Goal: Complete application form

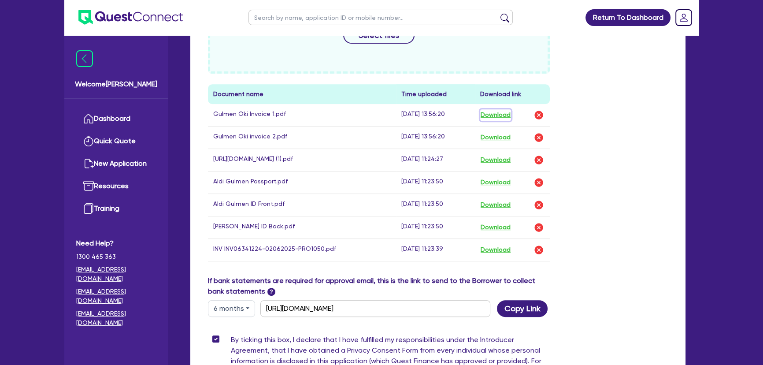
scroll to position [280, 0]
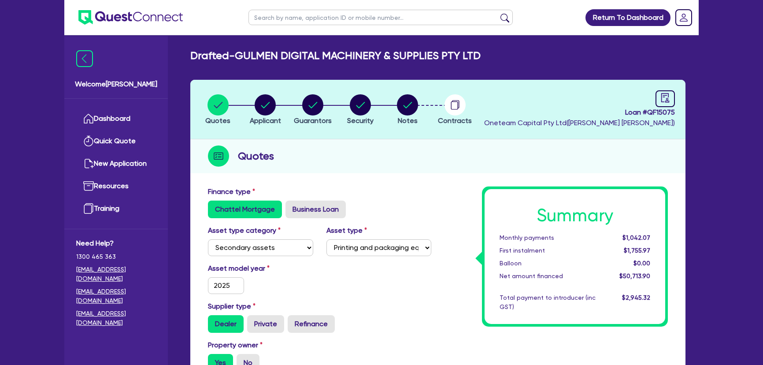
select select "SECONDARY_ASSETS"
select select "PRINTING_AND_PACKAGING_EQUIPMENT"
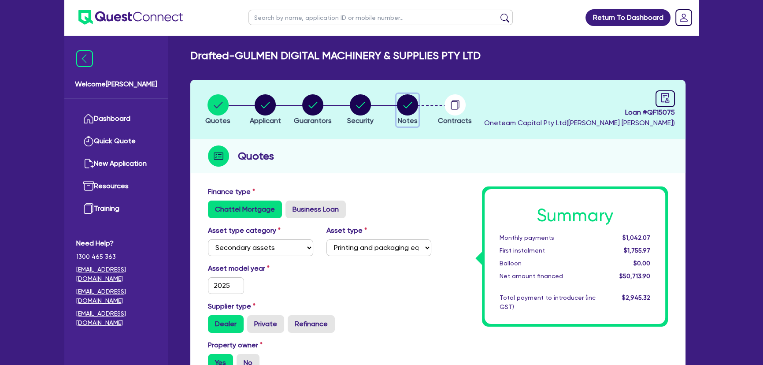
click at [405, 108] on icon "button" at bounding box center [408, 105] width 9 height 6
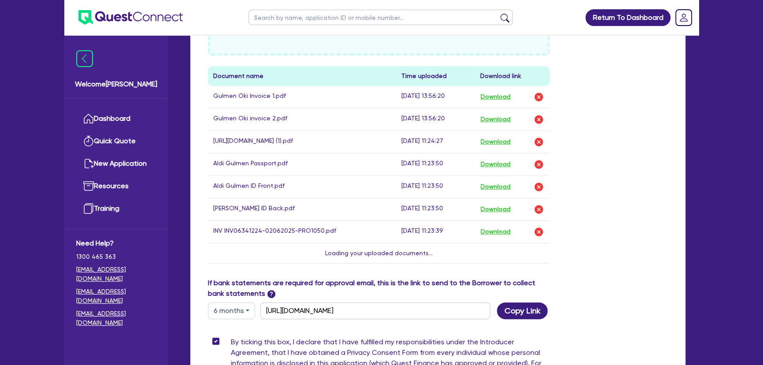
scroll to position [401, 0]
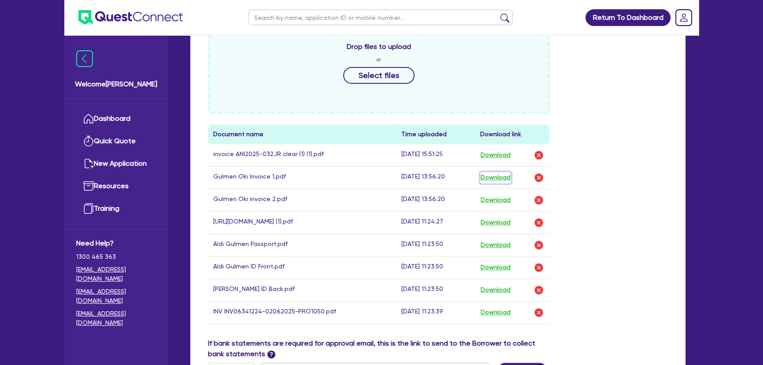
click at [501, 181] on button "Download" at bounding box center [495, 177] width 31 height 11
click at [499, 154] on button "Download" at bounding box center [495, 154] width 31 height 11
click at [493, 295] on button "Download" at bounding box center [495, 289] width 31 height 11
click at [492, 318] on button "Download" at bounding box center [495, 312] width 31 height 11
click at [505, 199] on button "Download" at bounding box center [495, 199] width 31 height 11
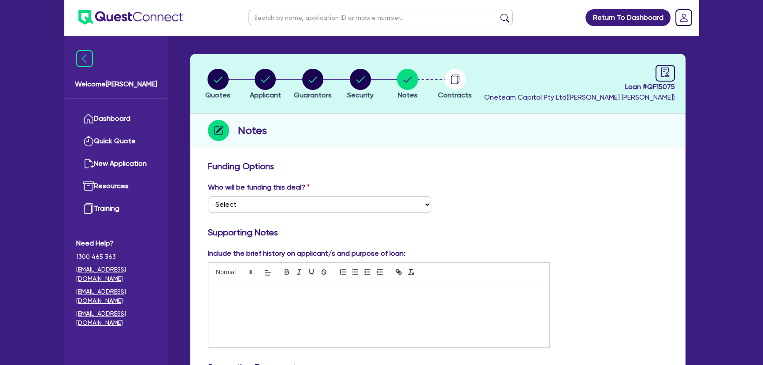
scroll to position [0, 0]
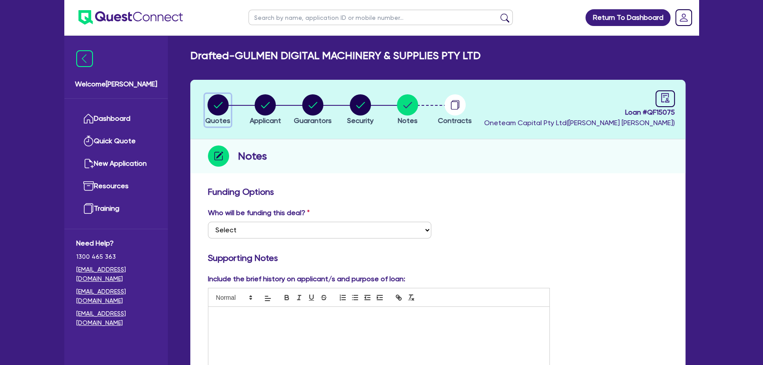
click at [229, 109] on button "Quotes" at bounding box center [218, 110] width 26 height 33
select select "SECONDARY_ASSETS"
select select "PRINTING_AND_PACKAGING_EQUIPMENT"
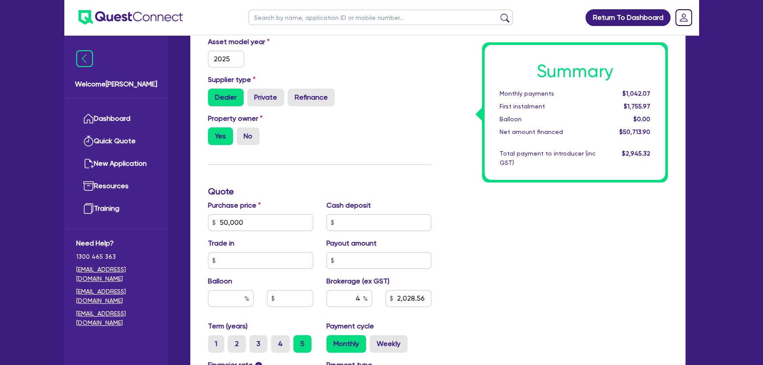
scroll to position [240, 0]
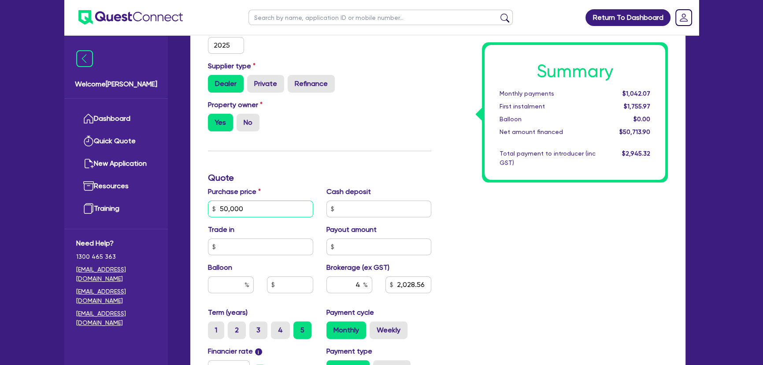
click at [264, 209] on input "50,000" at bounding box center [260, 209] width 105 height 17
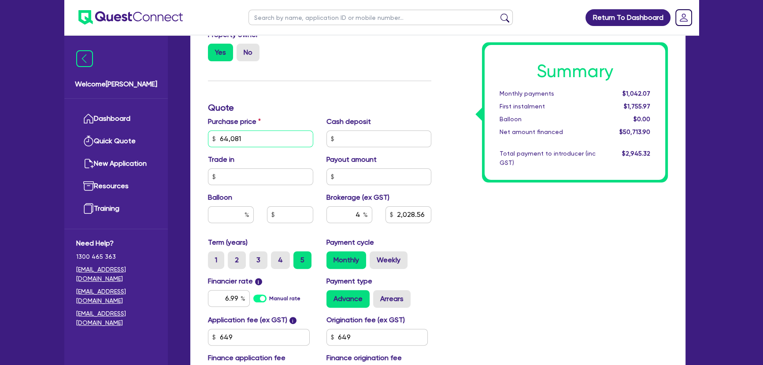
scroll to position [320, 0]
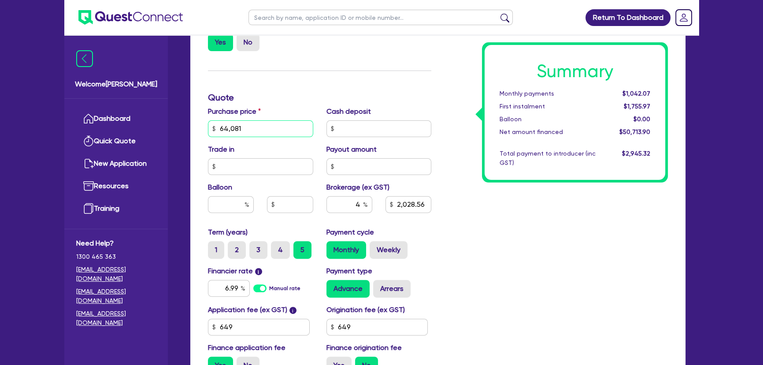
type input "64,081"
type input "2,591.8"
click at [232, 284] on input "6.99" at bounding box center [229, 288] width 42 height 17
type input "9.5"
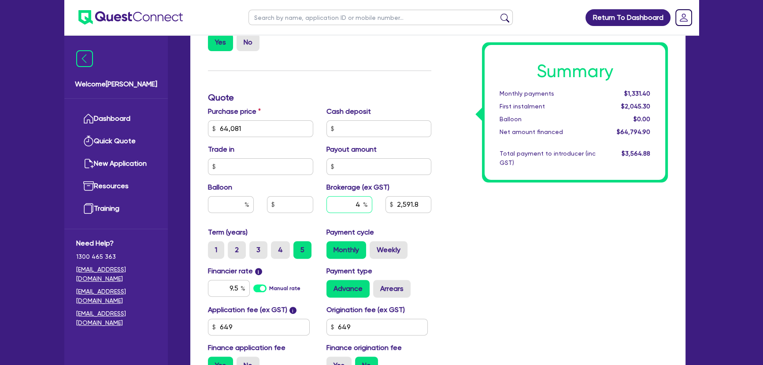
type input "2,591.8"
click at [357, 206] on input "4" at bounding box center [350, 204] width 46 height 17
click at [495, 266] on div "Summary Monthly payments $1,409.54 First instalment $2,123.44 Balloon $0.00 Net…" at bounding box center [556, 123] width 237 height 515
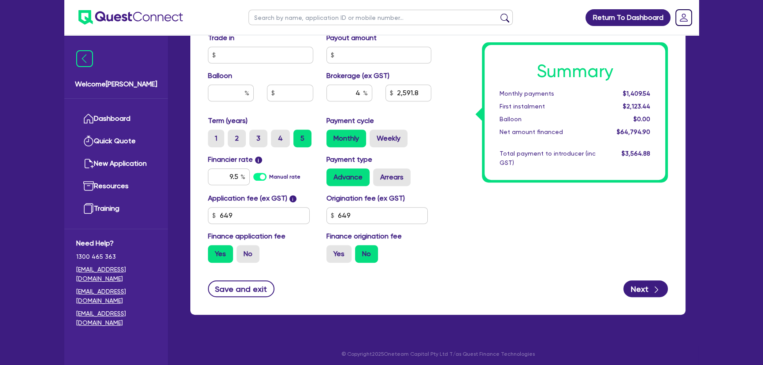
scroll to position [435, 0]
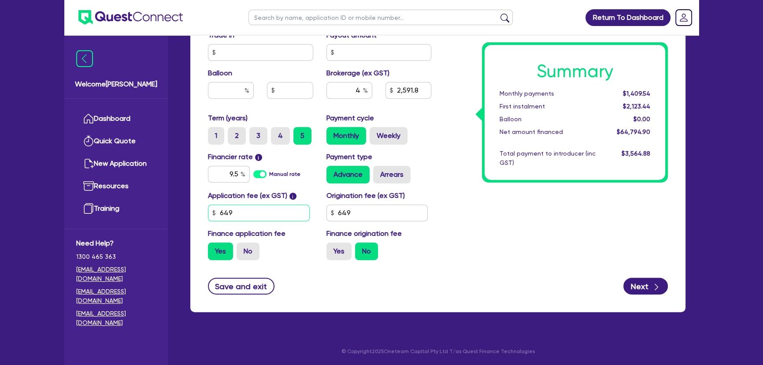
click at [258, 215] on input "649" at bounding box center [259, 212] width 102 height 17
type input "5"
type input "2,563.46"
type input "550"
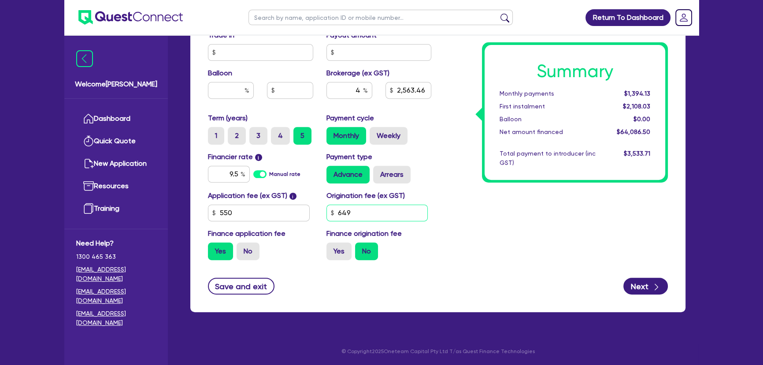
type input "2,587.44"
click at [359, 210] on input "649" at bounding box center [378, 212] width 102 height 17
type input "550"
type input "2,587.44"
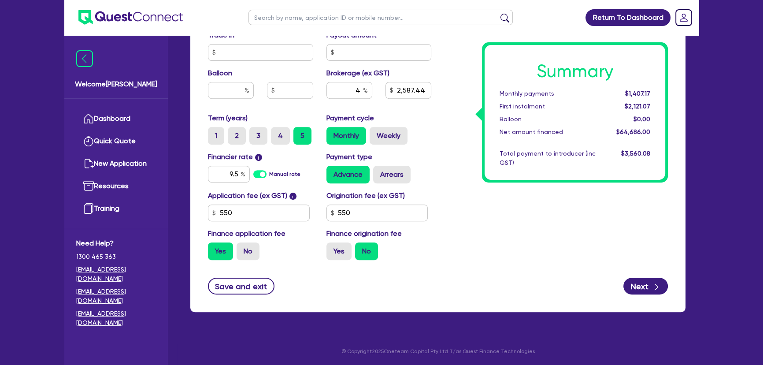
click at [457, 258] on div "Summary Monthly payments $1,407.17 First instalment $2,121.07 Balloon $0.00 Net…" at bounding box center [556, 9] width 237 height 515
click at [235, 215] on input "550" at bounding box center [259, 212] width 102 height 17
type input "745"
click at [356, 214] on input "550" at bounding box center [378, 212] width 102 height 17
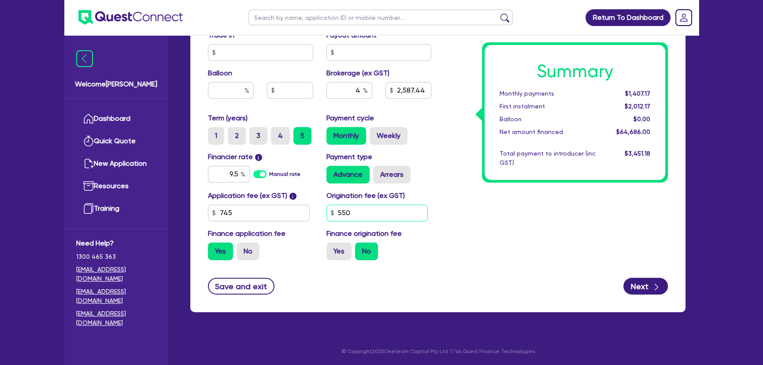
type input "2,596.02"
click at [356, 214] on input "550" at bounding box center [378, 212] width 102 height 17
type input "745"
type input "2,596.02"
click at [564, 248] on div "Summary Monthly payments $1,411.83 First instalment $2,016.83 Balloon $0.00 Net…" at bounding box center [556, 9] width 237 height 515
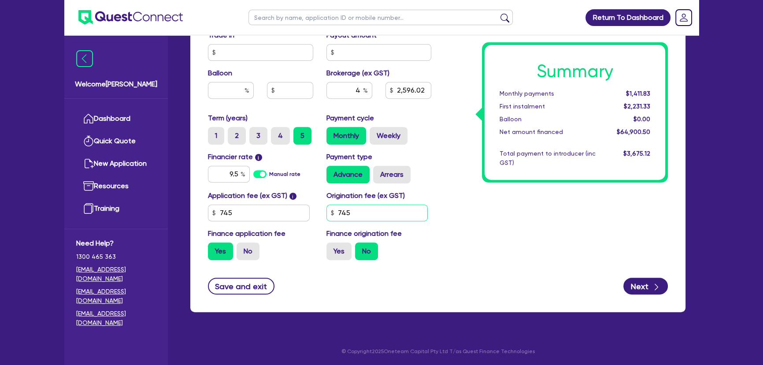
click at [372, 214] on input "745" at bounding box center [378, 212] width 102 height 17
click at [583, 227] on div "Summary Monthly payments $1,411.83 First instalment $2,231.33 Balloon $0.00 Net…" at bounding box center [556, 9] width 237 height 515
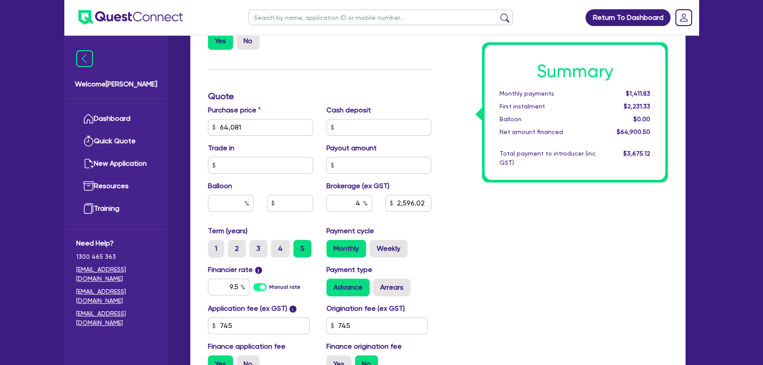
scroll to position [394, 0]
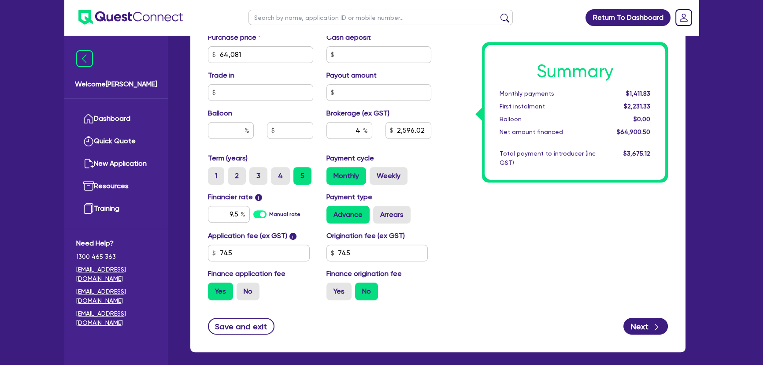
click at [499, 238] on div "Summary Monthly payments $1,411.83 First instalment $2,231.33 Balloon $0.00 Net…" at bounding box center [556, 49] width 237 height 515
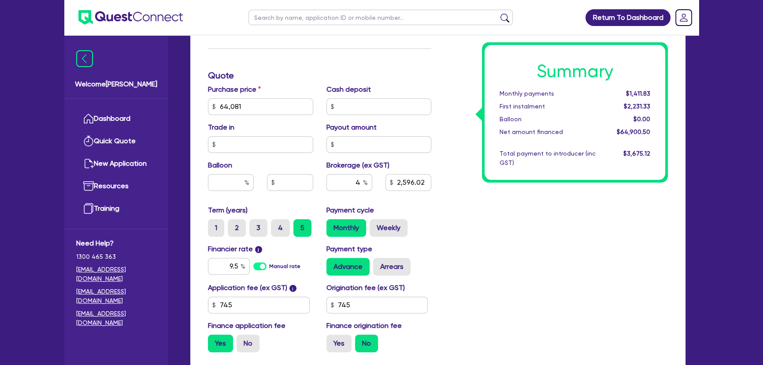
scroll to position [354, 0]
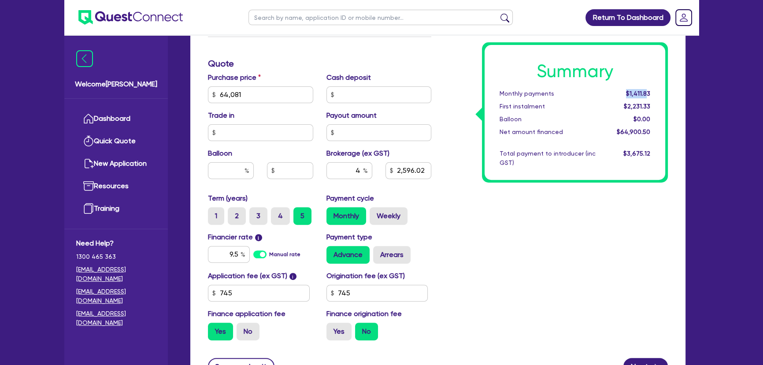
drag, startPoint x: 617, startPoint y: 97, endPoint x: 651, endPoint y: 91, distance: 34.4
click at [651, 91] on div "$1,411.83" at bounding box center [629, 93] width 55 height 9
click at [608, 205] on div "Summary Monthly payments $1,411.83 First instalment $2,231.33 Balloon $0.00 Net…" at bounding box center [556, 89] width 237 height 515
drag, startPoint x: 619, startPoint y: 96, endPoint x: 639, endPoint y: 91, distance: 20.7
click at [639, 91] on div "$1,411.83" at bounding box center [629, 93] width 55 height 9
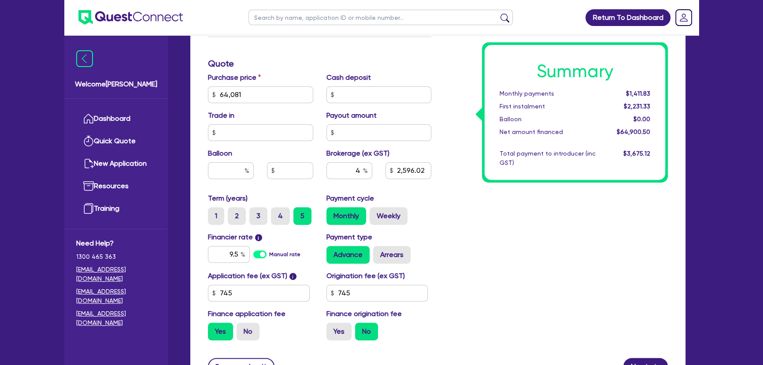
click at [624, 178] on div "Summary Monthly payments $1,411.83 First instalment $2,231.33 Balloon $0.00 Net…" at bounding box center [575, 112] width 181 height 135
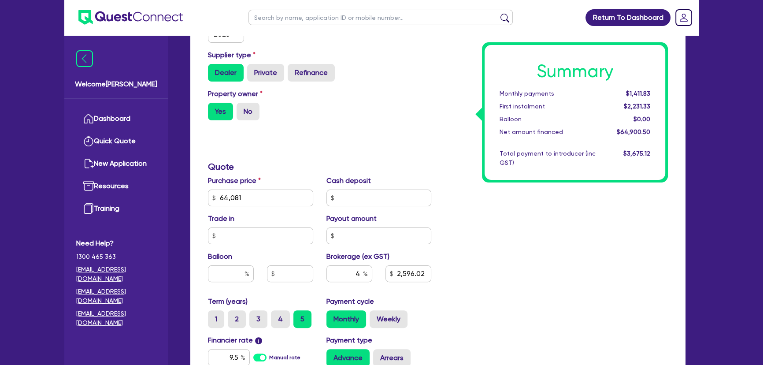
scroll to position [194, 0]
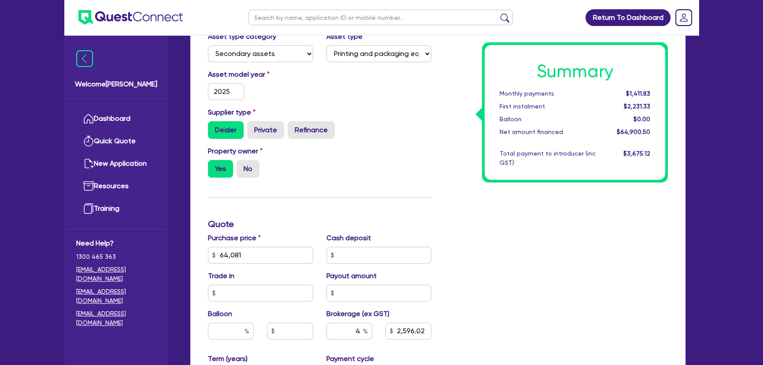
click at [119, 11] on img at bounding box center [130, 17] width 104 height 15
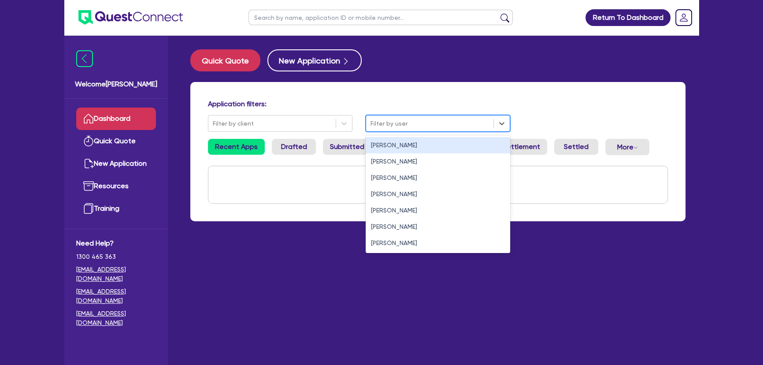
click at [420, 120] on div at bounding box center [430, 123] width 119 height 11
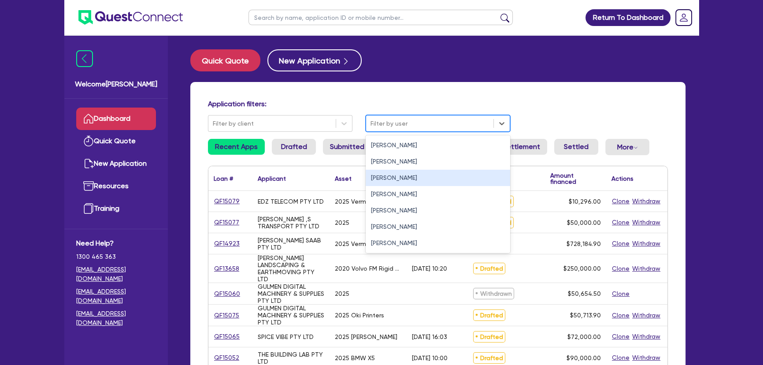
click at [397, 175] on div "Joel Harding" at bounding box center [438, 178] width 145 height 16
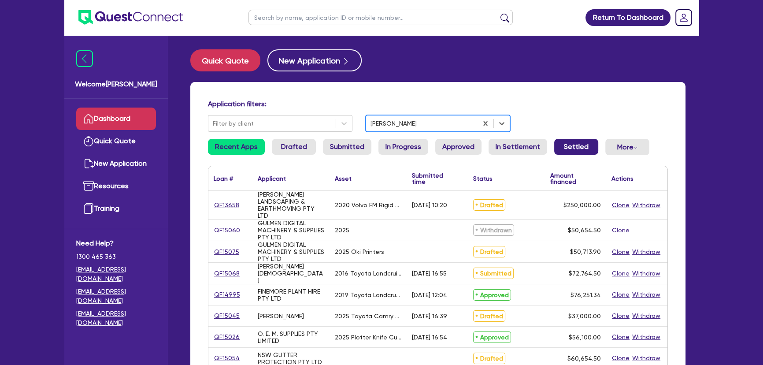
click at [567, 148] on link "Settled" at bounding box center [576, 147] width 44 height 16
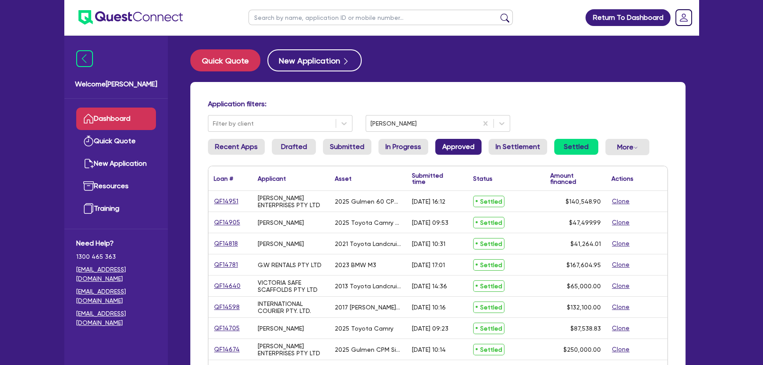
drag, startPoint x: 519, startPoint y: 146, endPoint x: 461, endPoint y: 150, distance: 58.3
click at [520, 146] on link "In Settlement" at bounding box center [518, 147] width 59 height 16
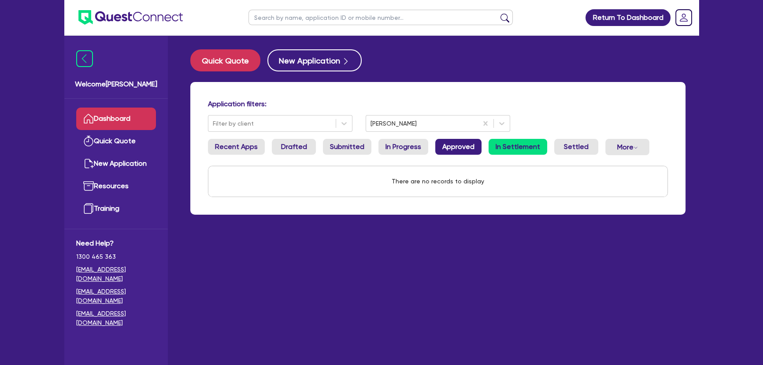
click at [461, 150] on link "Approved" at bounding box center [458, 147] width 46 height 16
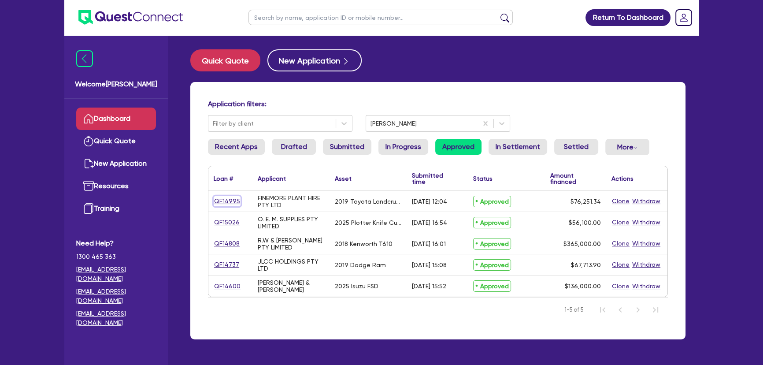
click at [220, 201] on link "QF14995" at bounding box center [227, 201] width 27 height 10
select select "CARS_AND_LIGHT_TRUCKS"
select select "VANS_AND_UTES"
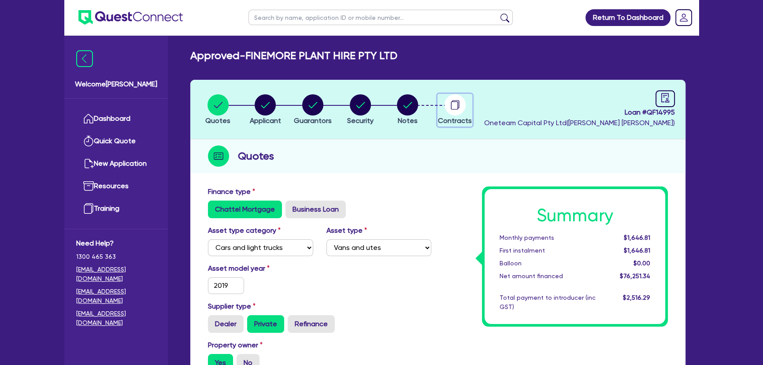
click at [459, 99] on circle "button" at bounding box center [455, 104] width 21 height 21
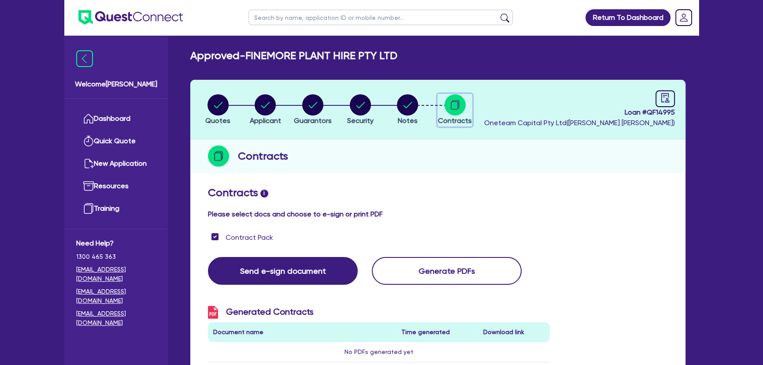
checkbox input "true"
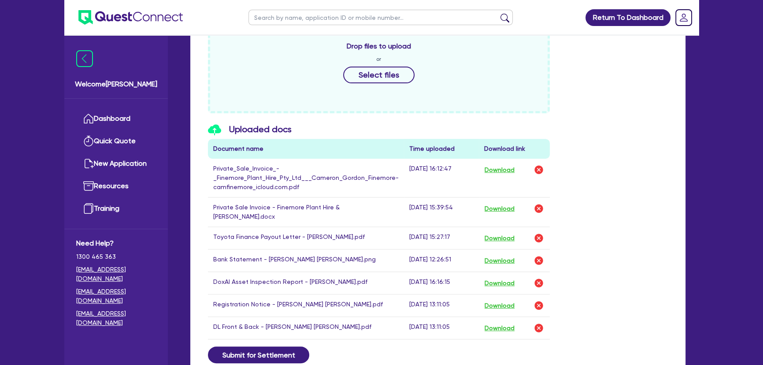
scroll to position [441, 0]
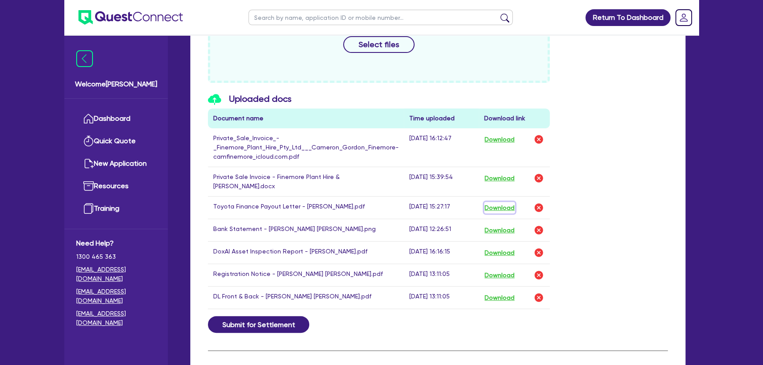
click at [494, 207] on button "Download" at bounding box center [499, 207] width 31 height 11
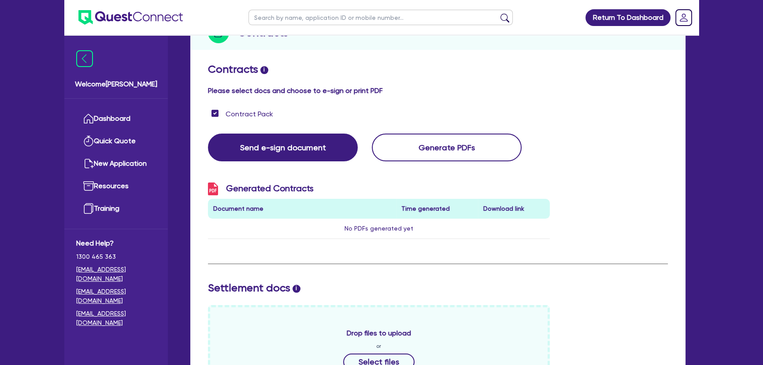
scroll to position [0, 0]
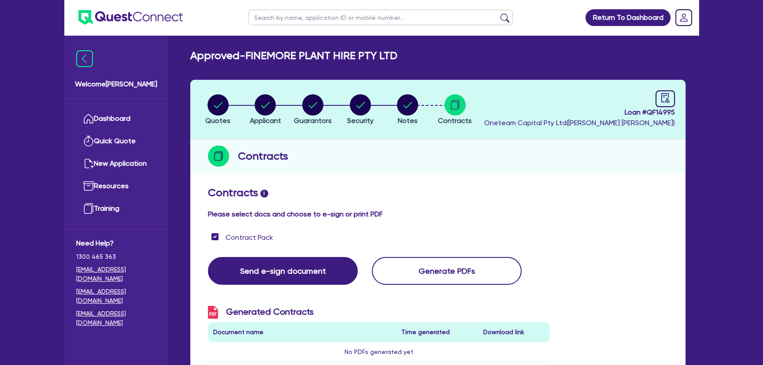
click at [142, 18] on img at bounding box center [130, 17] width 104 height 15
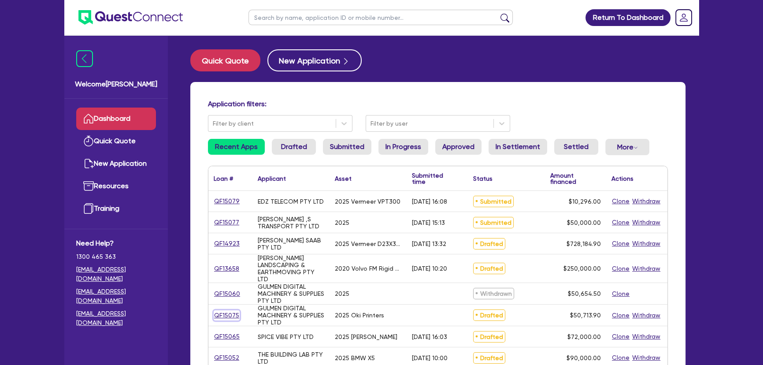
click at [226, 315] on link "QF15075" at bounding box center [227, 315] width 26 height 10
select select "SECONDARY_ASSETS"
select select "PRINTING_AND_PACKAGING_EQUIPMENT"
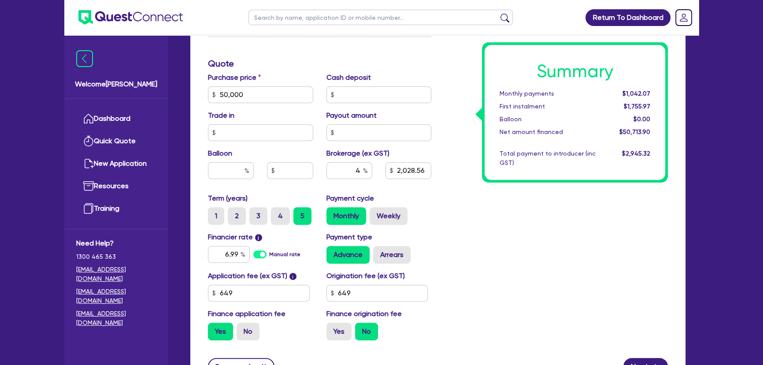
scroll to position [280, 0]
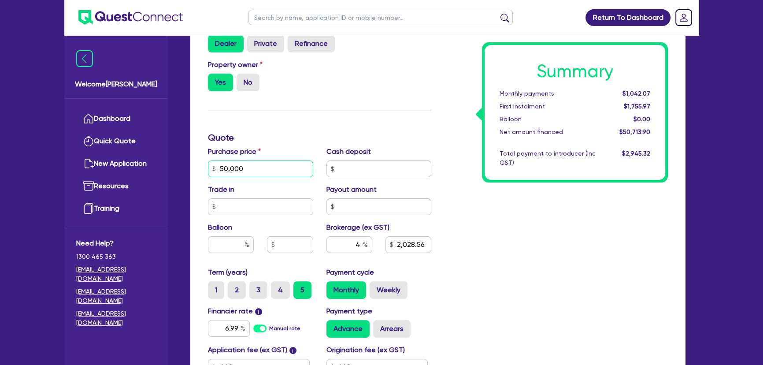
click at [271, 176] on input "50,000" at bounding box center [260, 168] width 105 height 17
type input "50,000"
type input "2,028.56"
type input "50,000"
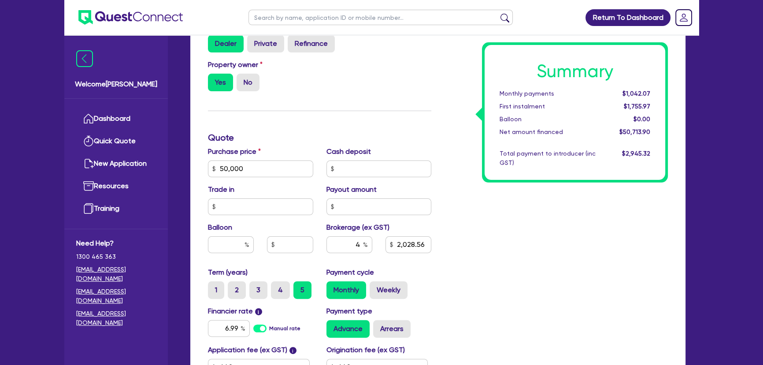
type input "2,028.56"
click at [254, 166] on input "50,000" at bounding box center [260, 168] width 105 height 17
type input "65,081.83"
type input "2,631.83"
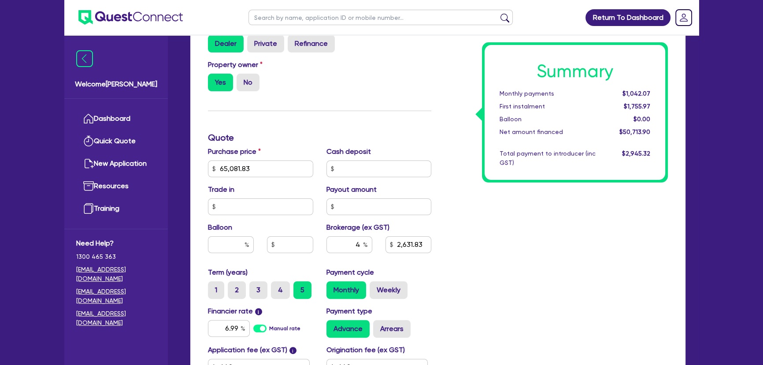
click at [580, 256] on div "Summary Monthly payments $1,042.07 First instalment $1,755.97 Balloon $0.00 Net…" at bounding box center [556, 163] width 237 height 515
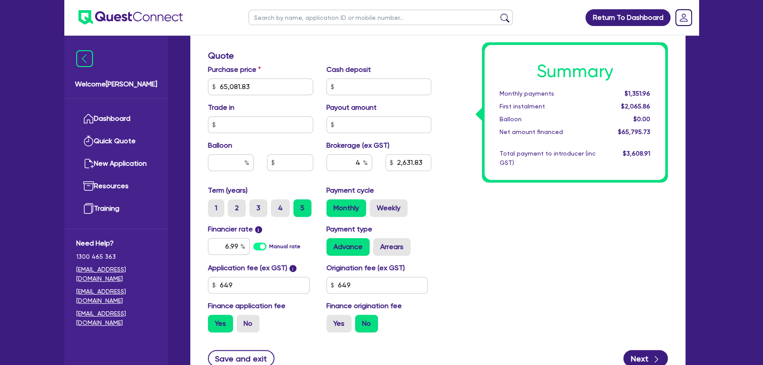
scroll to position [435, 0]
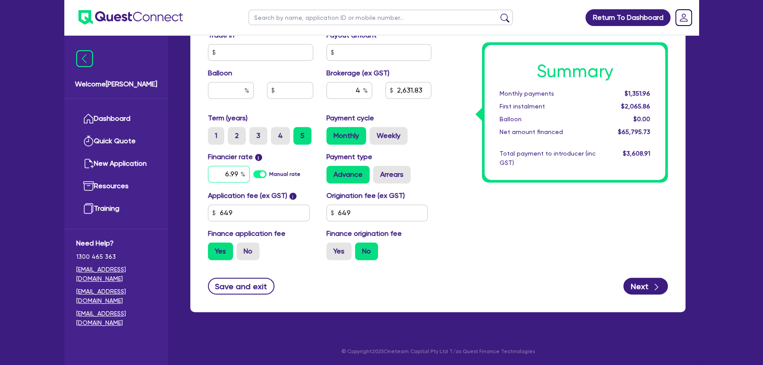
click at [234, 176] on input "6.99" at bounding box center [229, 174] width 42 height 17
type input "9.5"
type input "2,631.83"
click at [482, 208] on div "Summary Monthly payments Calculating... First instalment Calculating... Balloon…" at bounding box center [556, 9] width 237 height 515
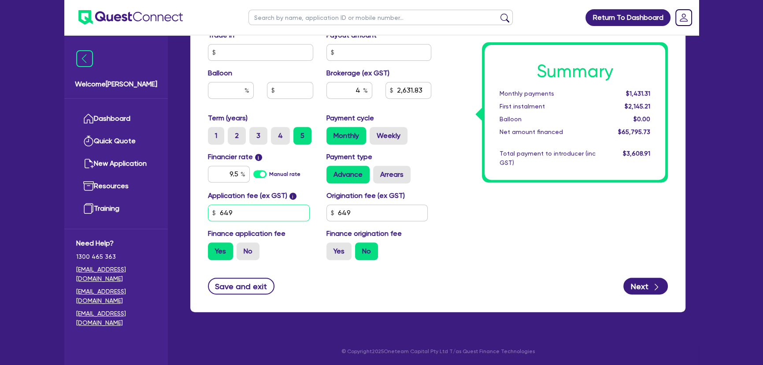
click at [268, 220] on input "649" at bounding box center [259, 212] width 102 height 17
click at [358, 95] on input "4" at bounding box center [350, 90] width 46 height 17
type input "5"
type input "3,289.79"
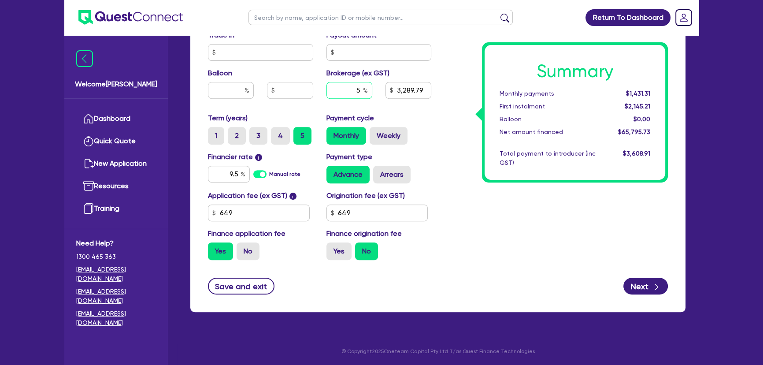
type input "5"
type input "3,289.79"
click at [547, 249] on div "Summary Monthly payments $1,446.39 First instalment $2,160.29 Balloon $0.00 Net…" at bounding box center [556, 9] width 237 height 515
click at [280, 212] on input "649" at bounding box center [259, 212] width 102 height 17
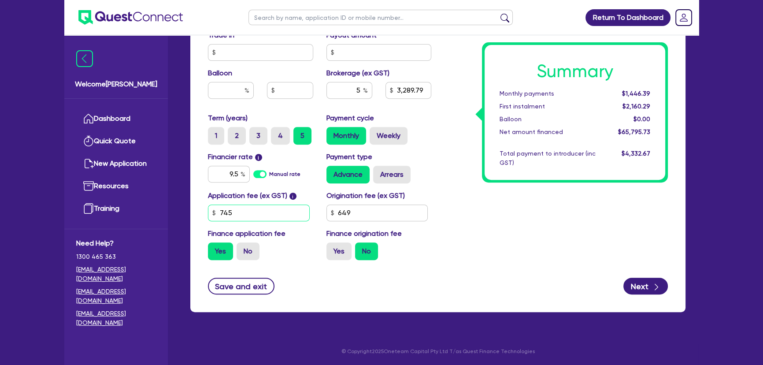
type input "745"
drag, startPoint x: 602, startPoint y: 162, endPoint x: 476, endPoint y: 221, distance: 139.8
click at [603, 162] on div "Calculating..." at bounding box center [629, 158] width 55 height 19
type input "3,295.07"
click at [403, 215] on input "649" at bounding box center [378, 212] width 102 height 17
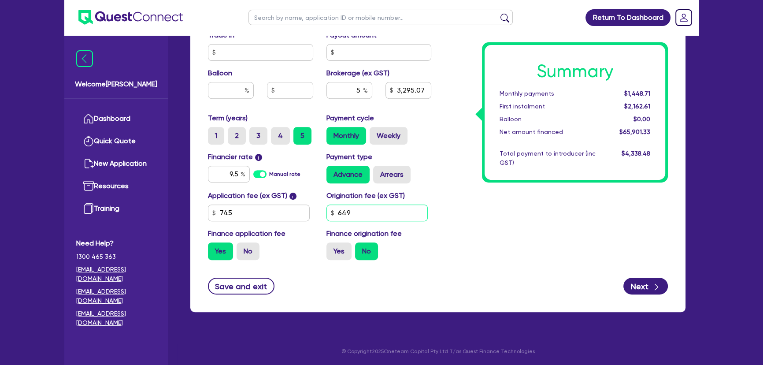
click at [403, 215] on input "649" at bounding box center [378, 212] width 102 height 17
type input "0"
click at [515, 217] on div "Summary Monthly payments $1,448.71 First instalment $2,162.61 Balloon $0.00 Net…" at bounding box center [556, 9] width 237 height 515
drag, startPoint x: 395, startPoint y: 90, endPoint x: 426, endPoint y: 87, distance: 31.0
click at [426, 87] on input "3,295.07" at bounding box center [409, 90] width 46 height 17
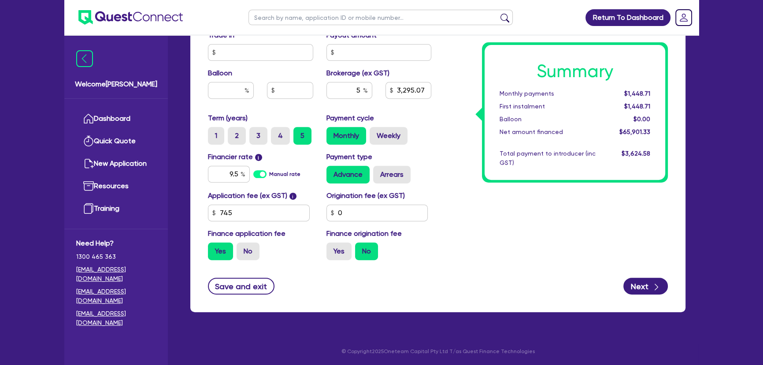
click at [440, 125] on div "Summary Monthly payments $1,448.71 First instalment $1,448.71 Balloon $0.00 Net…" at bounding box center [556, 9] width 237 height 515
click at [644, 290] on button "Next" at bounding box center [646, 286] width 45 height 17
type input "3,295.07"
select select "COMPANY"
select select "MANUFACTURING"
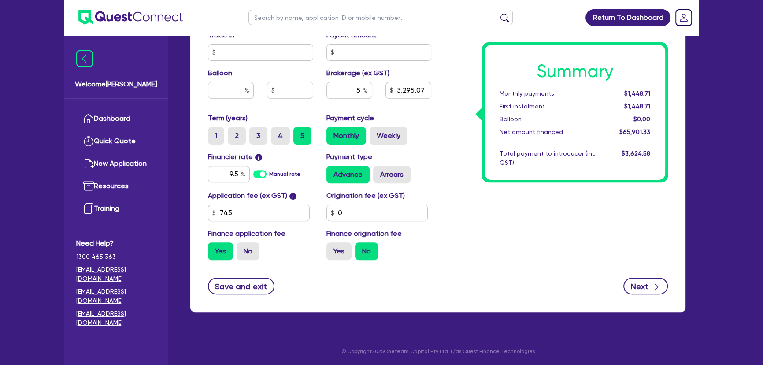
select select "PRINTING"
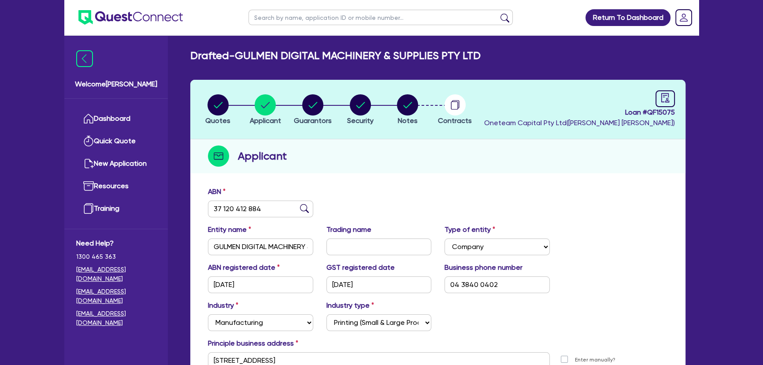
scroll to position [102, 0]
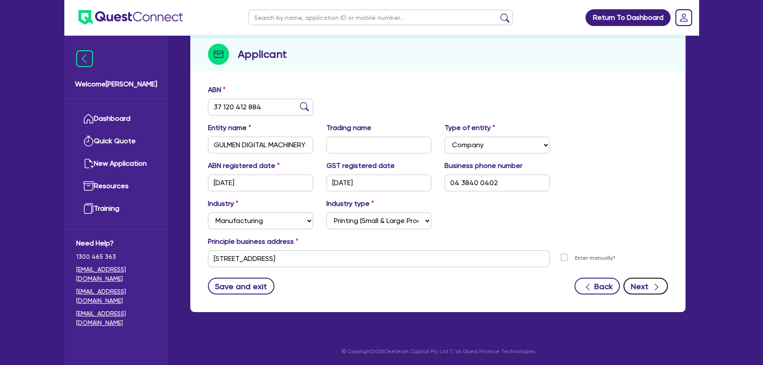
click at [632, 290] on button "Next" at bounding box center [646, 286] width 45 height 17
select select "MR"
select select "VIC"
select select "MARRIED"
select select "PROPERTY"
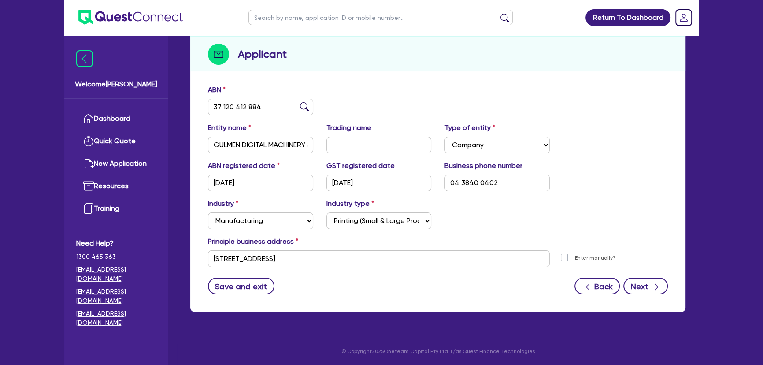
select select "CASH"
select select "EQUIPMENT"
select select "HOUSEHOLD_PERSONAL"
select select "TRUCK"
select select "VEHICLE"
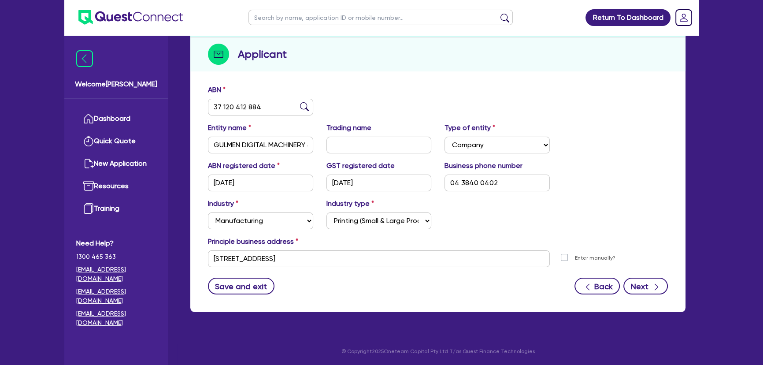
select select "VEHICLE"
select select "MORTGAGE"
select select "OTHER"
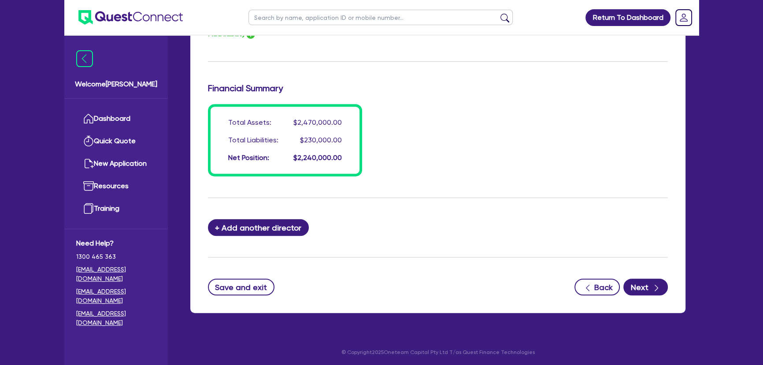
scroll to position [845, 0]
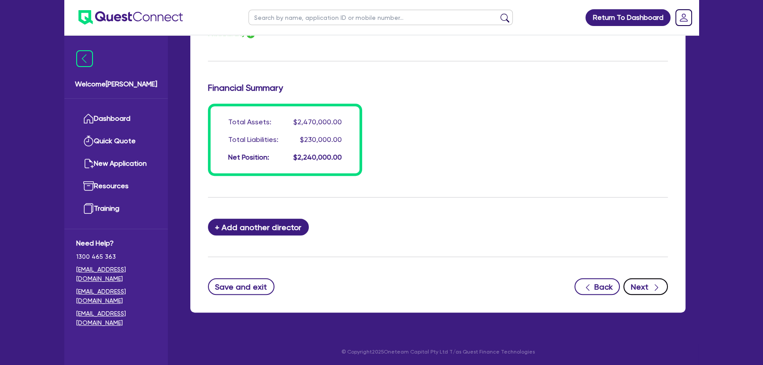
click at [636, 278] on button "Next" at bounding box center [646, 286] width 45 height 17
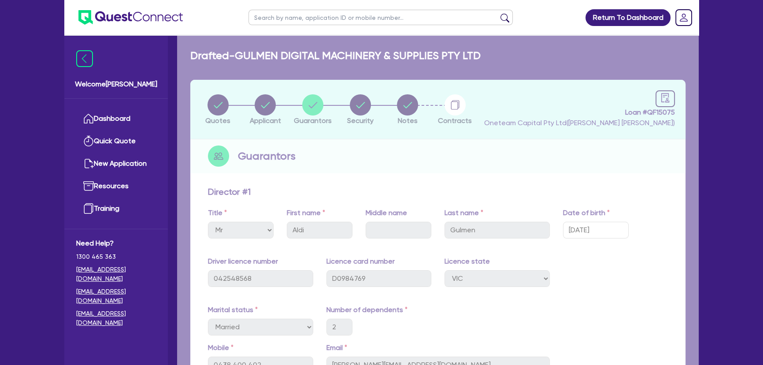
select select "SECONDARY_ASSETS"
select select "PRINTING_AND_PACKAGING_EQUIPMENT"
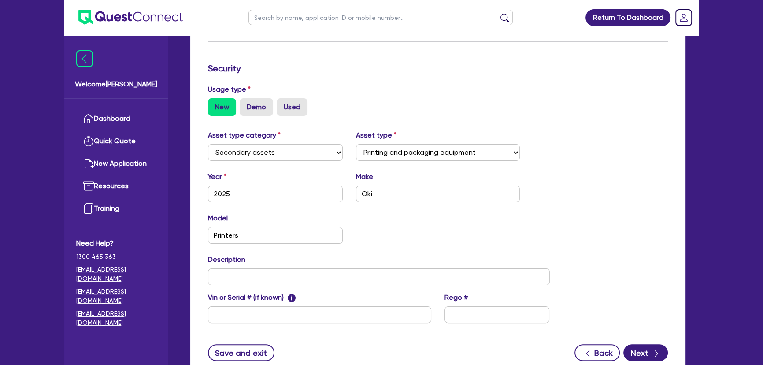
scroll to position [280, 0]
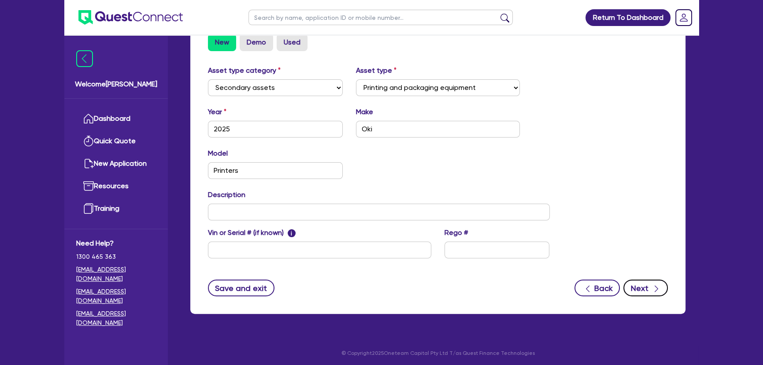
click at [644, 289] on button "Next" at bounding box center [646, 287] width 45 height 17
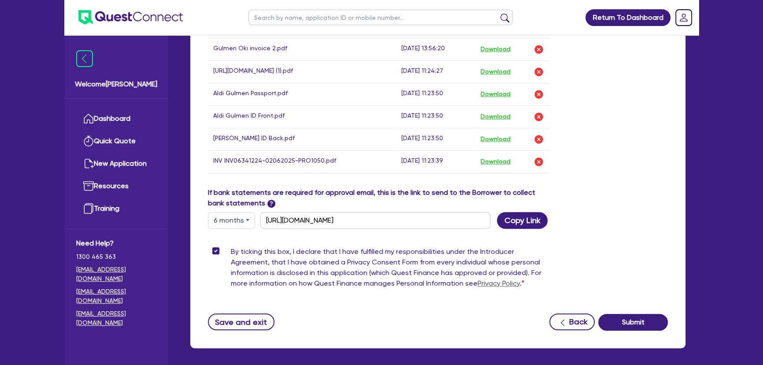
scroll to position [594, 0]
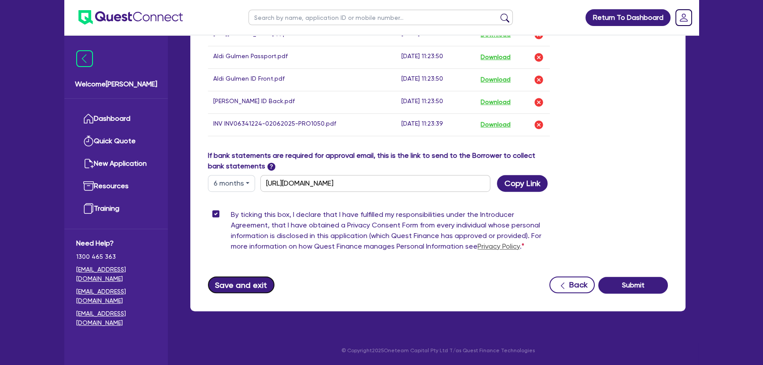
click at [229, 285] on button "Save and exit" at bounding box center [241, 284] width 67 height 17
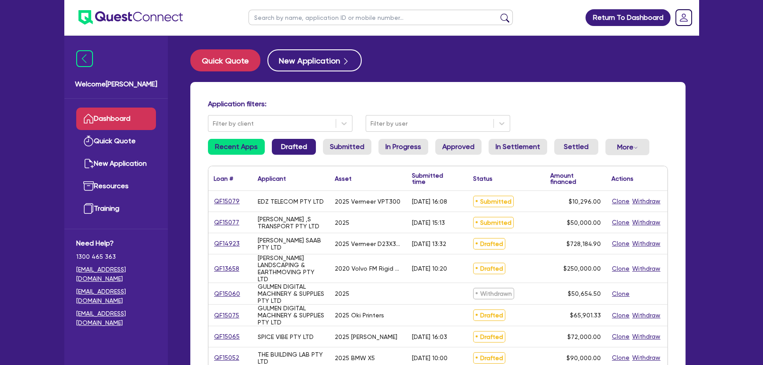
click at [280, 148] on link "Drafted" at bounding box center [294, 147] width 44 height 16
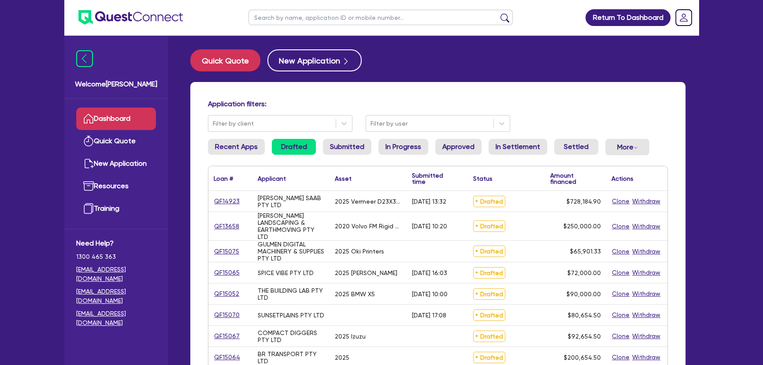
scroll to position [80, 0]
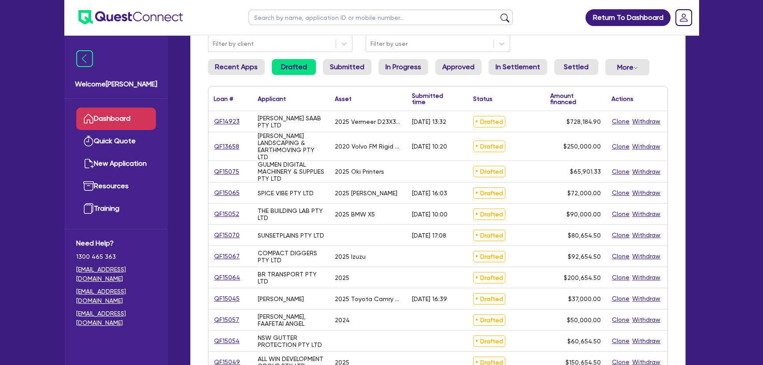
click at [226, 139] on div "QF13658" at bounding box center [230, 146] width 44 height 28
click at [223, 144] on link "QF13658" at bounding box center [227, 146] width 26 height 10
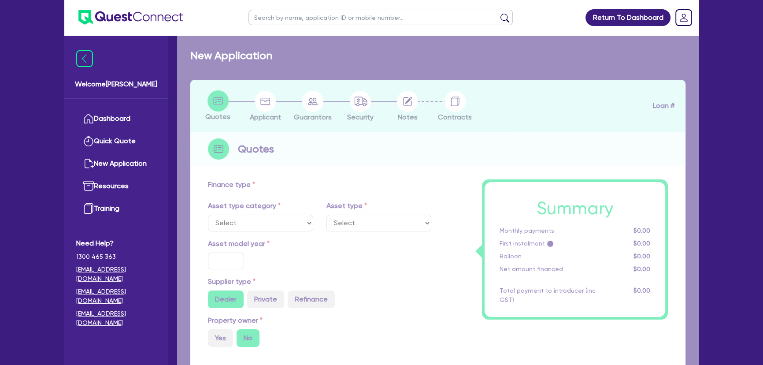
select select "PRIMARY_ASSETS"
type input "2020"
radio input "true"
type input "269,500"
type input "19,500"
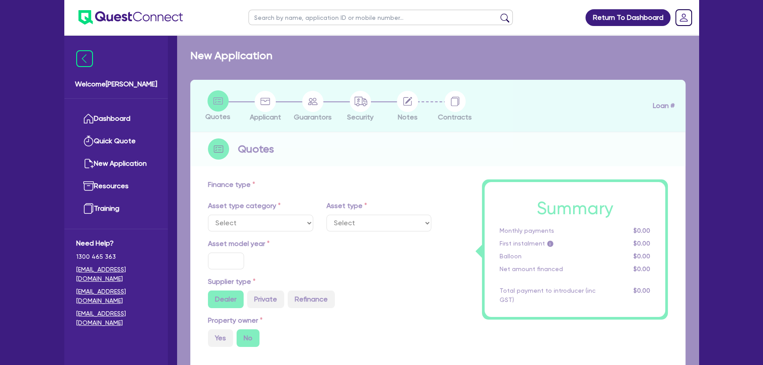
type input "30"
type input "80,850"
type input "4"
type input "10,000"
type input "7.5"
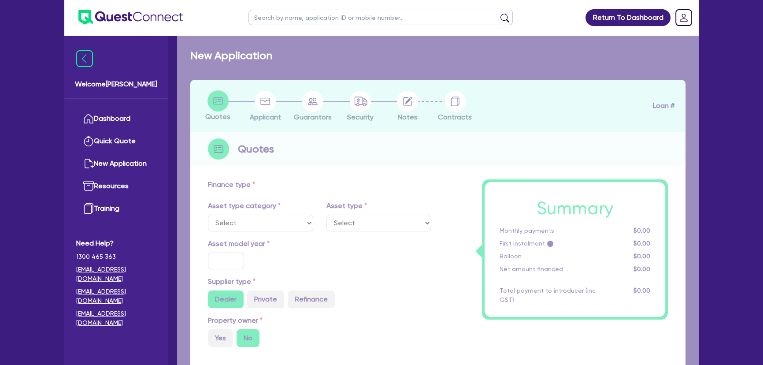
type input "450"
type input "100"
select select "HEAVY_TRUCKS"
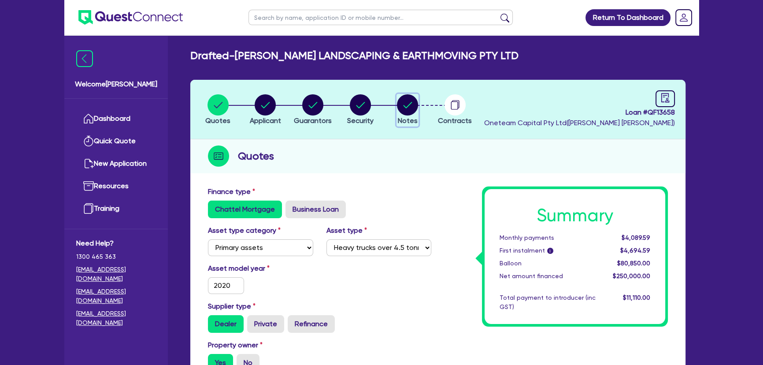
click at [405, 107] on icon "button" at bounding box center [408, 105] width 9 height 6
select select "Other"
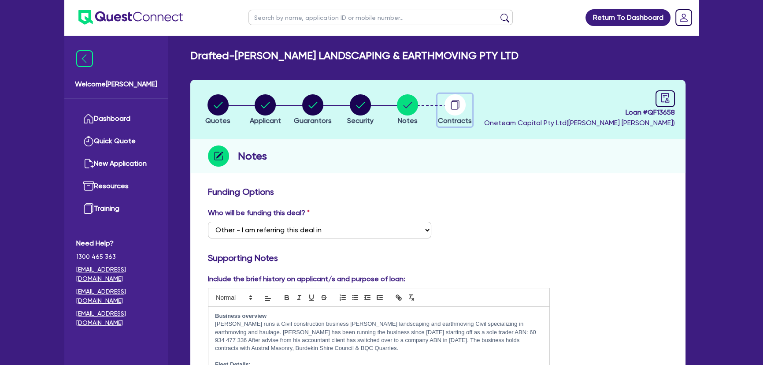
click at [449, 108] on circle "button" at bounding box center [455, 104] width 21 height 21
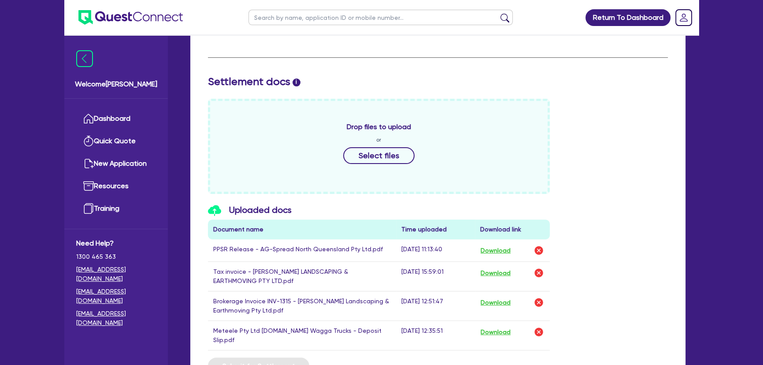
scroll to position [401, 0]
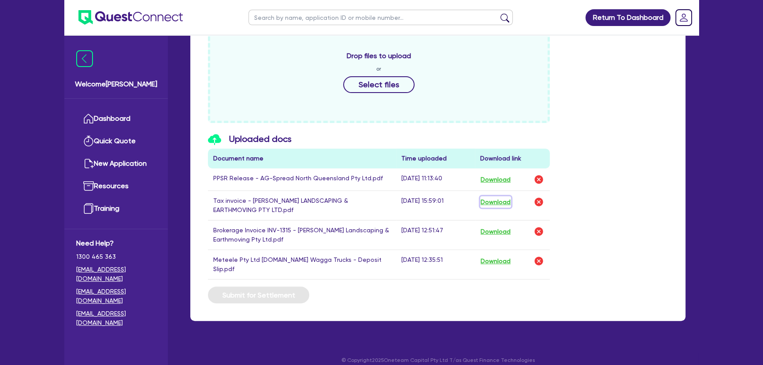
click at [498, 202] on button "Download" at bounding box center [495, 201] width 31 height 11
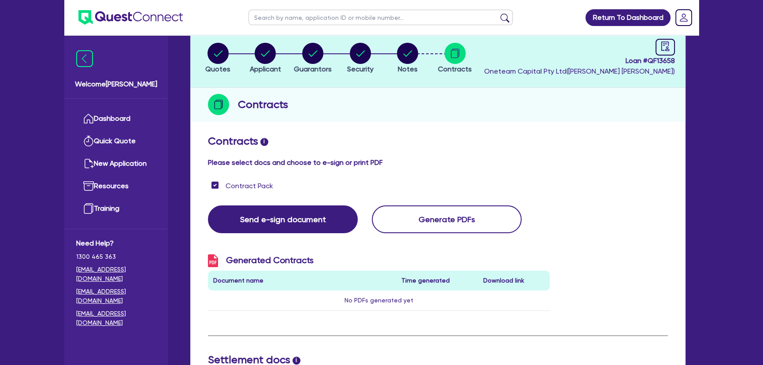
scroll to position [0, 0]
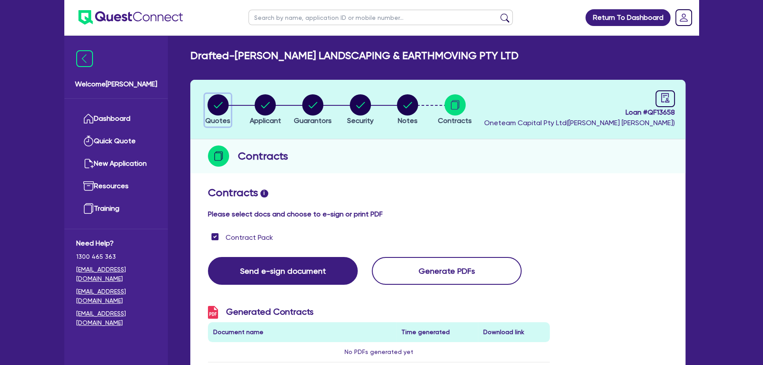
click at [223, 107] on circle "button" at bounding box center [218, 104] width 21 height 21
select select "PRIMARY_ASSETS"
select select "HEAVY_TRUCKS"
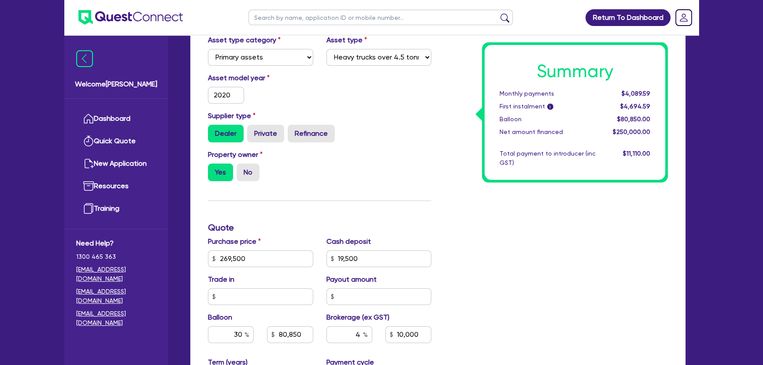
scroll to position [280, 0]
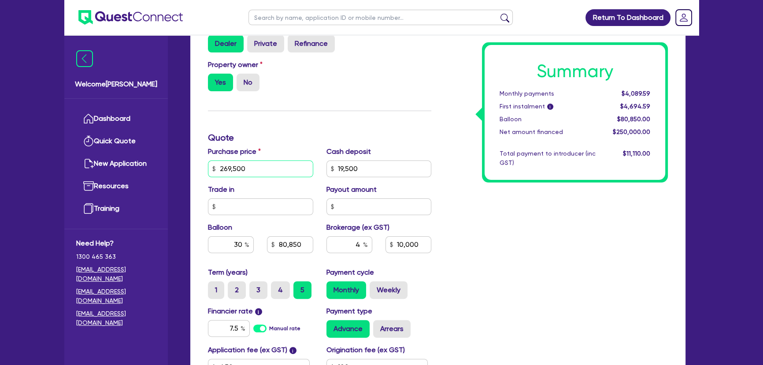
click at [267, 171] on input "269,500" at bounding box center [260, 168] width 105 height 17
click at [230, 167] on input "269,500" at bounding box center [260, 168] width 105 height 17
type input "264,500"
type input "19,500"
type input "80,850"
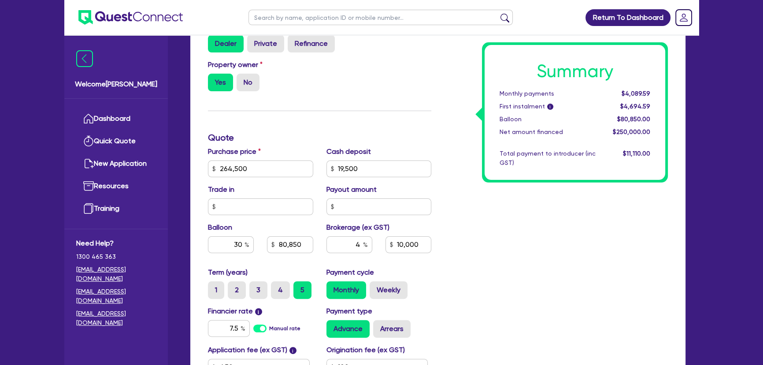
type input "10,000"
type input "19,500"
type input "79,350"
type input "9,800"
click at [310, 145] on div "Finance type Chattel Mortgage Business Loan Asset type category Select Cars and…" at bounding box center [319, 163] width 237 height 515
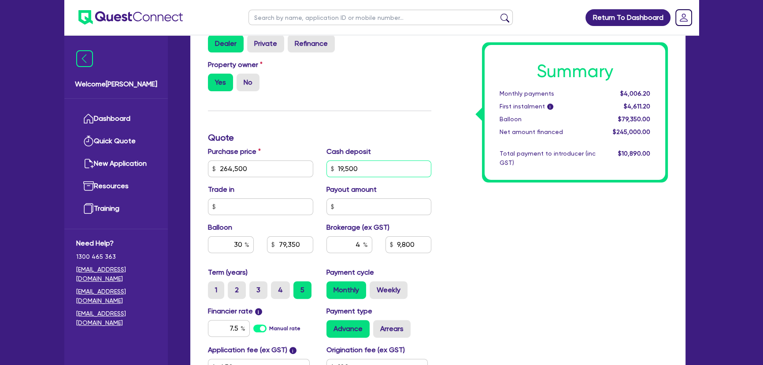
click at [358, 163] on input "19,500" at bounding box center [379, 168] width 105 height 17
type input "19,500"
type input "79,350"
type input "9,800"
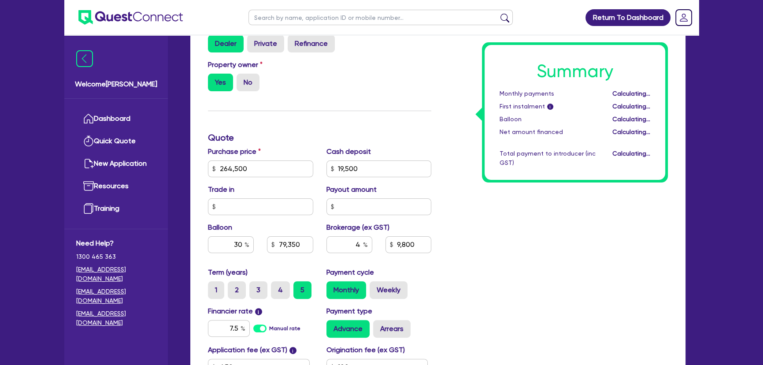
type input "19,500"
type input "79,350"
type input "9,800"
click at [623, 307] on div "Summary Monthly payments $4,006.20 First instalment i $4,611.20 Balloon $79,350…" at bounding box center [556, 163] width 237 height 515
click at [344, 167] on input "19,500" at bounding box center [379, 168] width 105 height 17
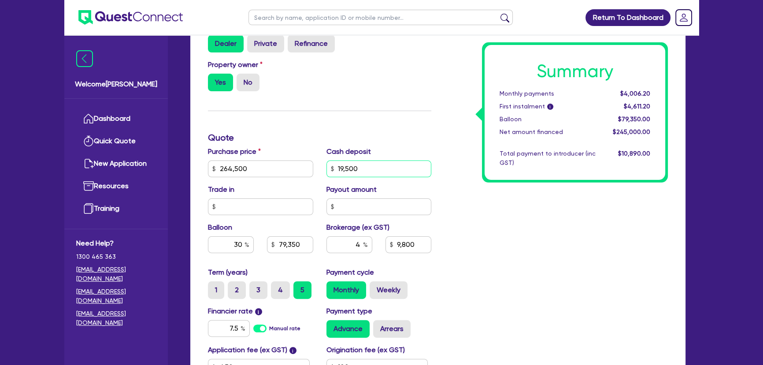
type input "1,500"
type input "79,350"
type input "9,800"
type input "79,350"
type input "10,520"
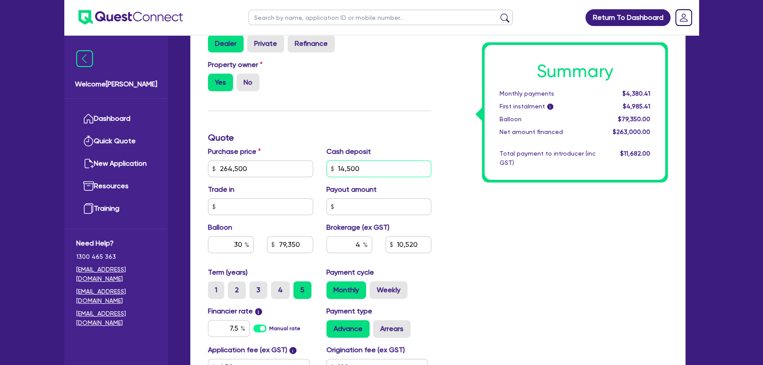
type input "14,500"
type input "79,350"
type input "10,520"
type input "79,350"
type input "10,000"
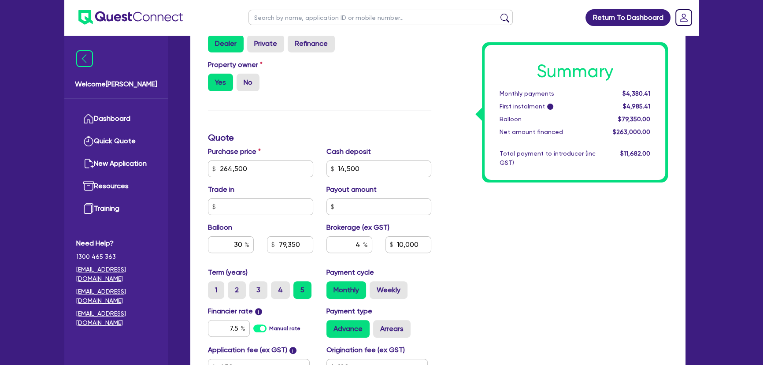
click at [454, 220] on div "Summary Monthly payments $4,380.41 First instalment i $4,985.41 Balloon $79,350…" at bounding box center [556, 163] width 237 height 515
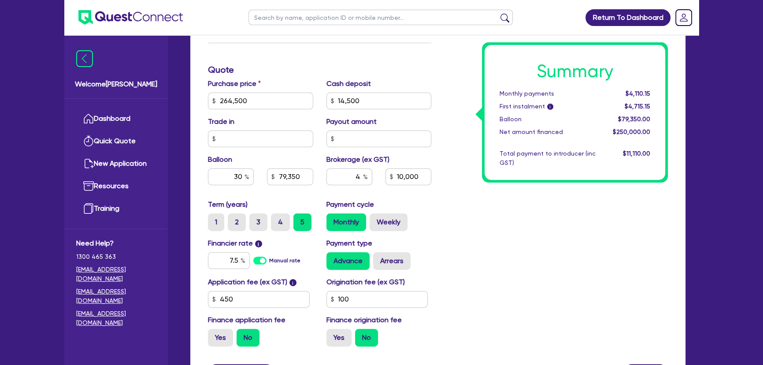
scroll to position [435, 0]
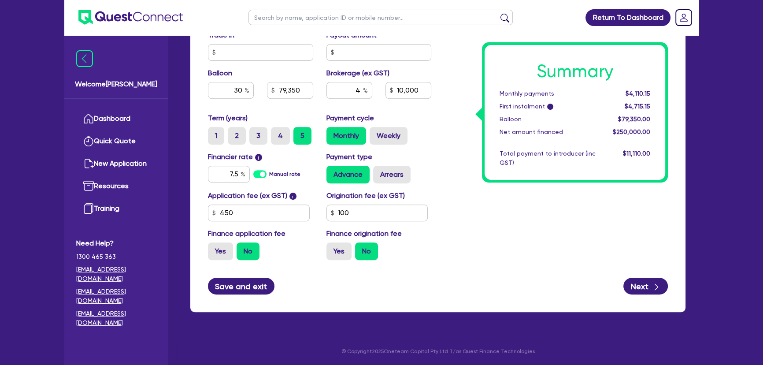
drag, startPoint x: 259, startPoint y: 297, endPoint x: 257, endPoint y: 291, distance: 5.9
click at [257, 291] on div "Finance type Chattel Mortgage Business Loan Asset type category Select Cars and…" at bounding box center [437, 29] width 495 height 565
click at [257, 291] on button "Save and exit" at bounding box center [241, 286] width 67 height 17
type input "79,350"
type input "10,000"
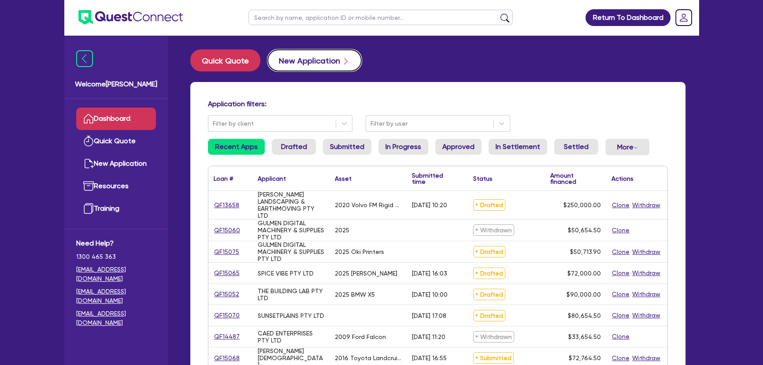
click at [306, 60] on button "New Application" at bounding box center [314, 60] width 94 height 22
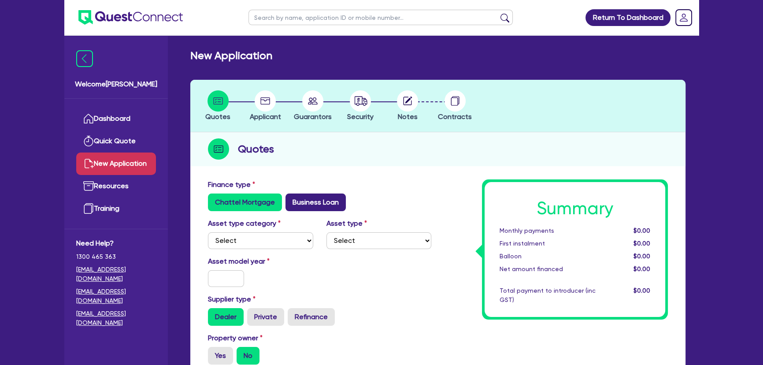
click at [329, 207] on label "Business Loan" at bounding box center [316, 202] width 60 height 18
click at [291, 199] on input "Business Loan" at bounding box center [289, 196] width 6 height 6
radio input "true"
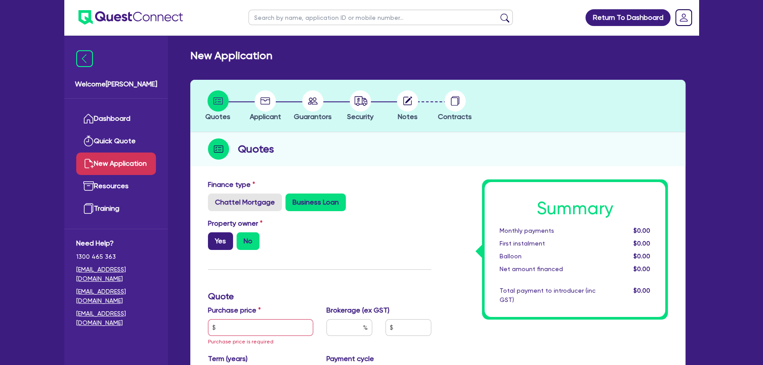
click at [220, 239] on label "Yes" at bounding box center [220, 241] width 25 height 18
click at [214, 238] on input "Yes" at bounding box center [211, 235] width 6 height 6
radio input "true"
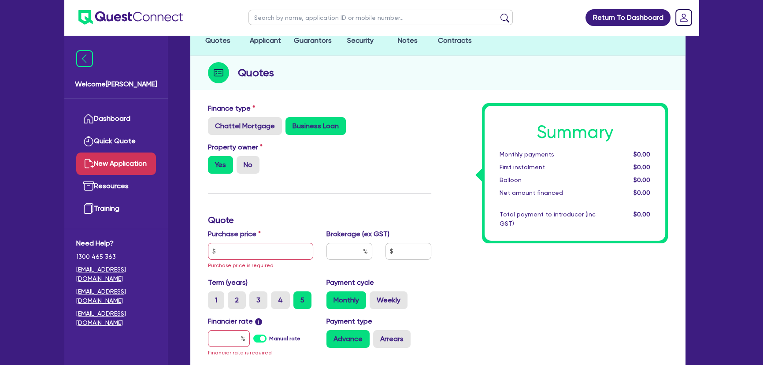
scroll to position [120, 0]
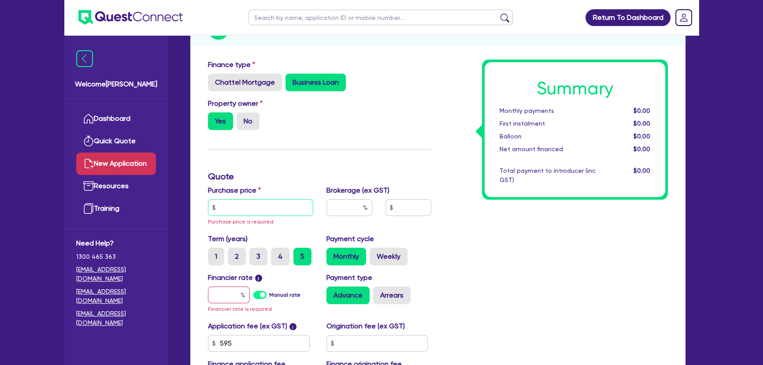
click at [250, 210] on input "text" at bounding box center [260, 207] width 105 height 17
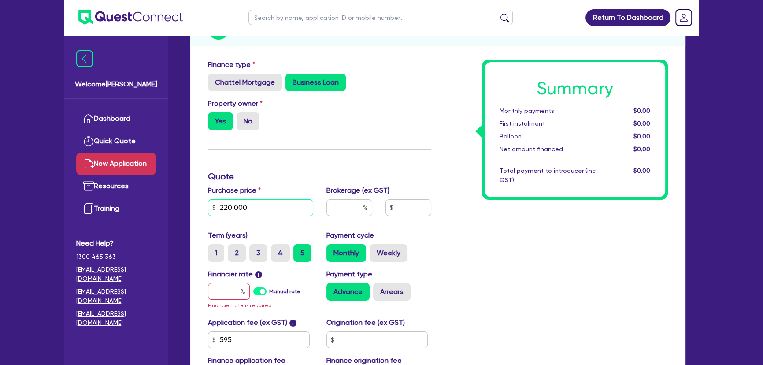
type input "220,000"
click at [409, 174] on h3 "Quote" at bounding box center [319, 176] width 223 height 11
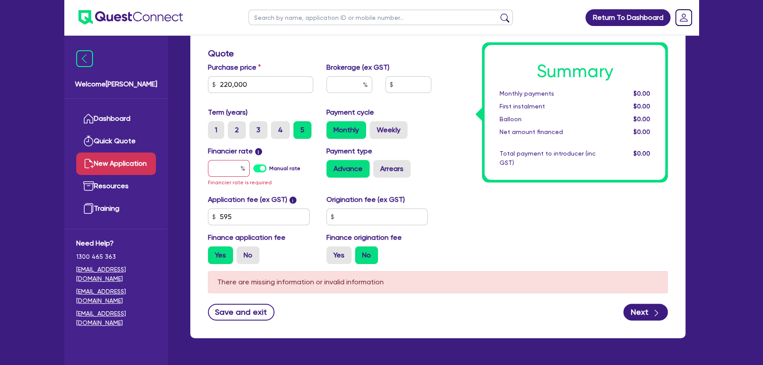
scroll to position [229, 0]
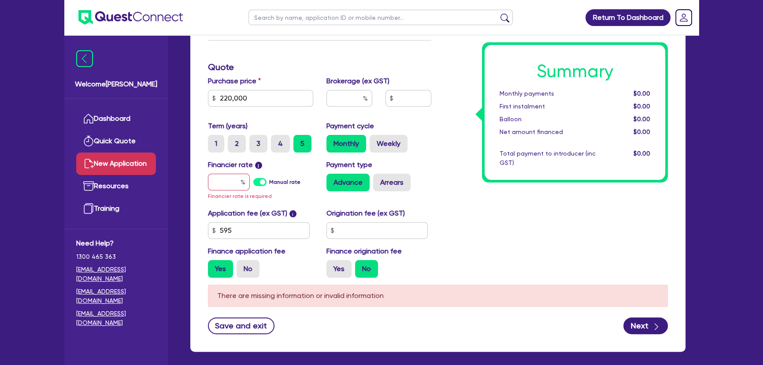
click at [225, 190] on div "Financier rate i Manual rate Financier rate is required" at bounding box center [260, 180] width 119 height 41
click at [225, 189] on input "text" at bounding box center [229, 182] width 42 height 17
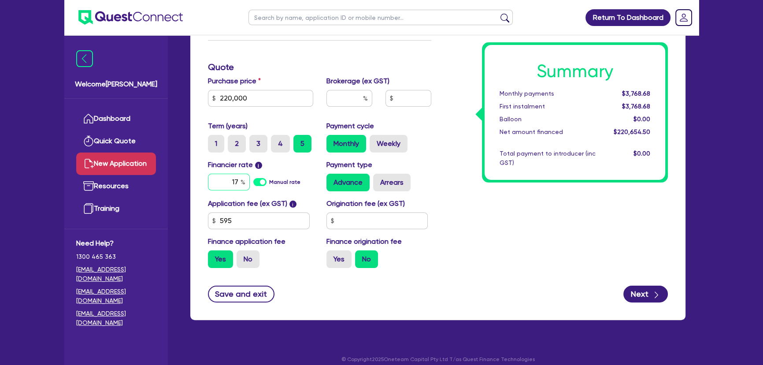
type input "17"
click at [343, 91] on input "text" at bounding box center [350, 98] width 46 height 17
type input "4"
click at [446, 152] on div "Summary Monthly payments $5,407.24 First instalment $5,407.24 Balloon $0.00 Net…" at bounding box center [556, 112] width 237 height 325
type input "8,826.18"
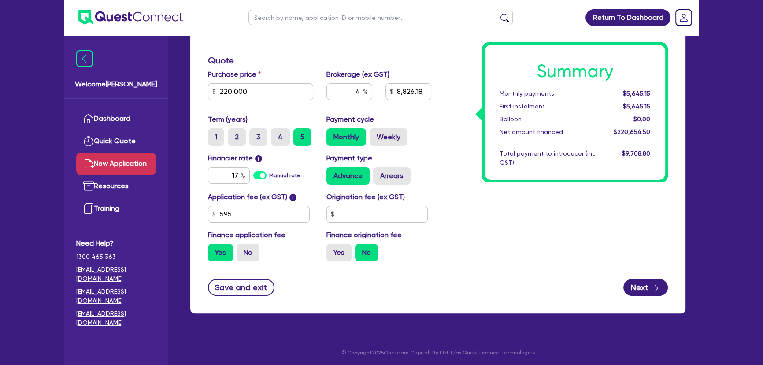
scroll to position [238, 0]
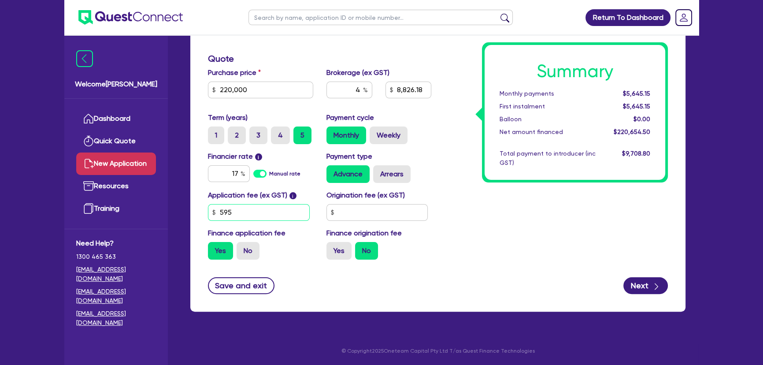
drag, startPoint x: 233, startPoint y: 219, endPoint x: 198, endPoint y: 219, distance: 34.8
click at [198, 219] on div "Finance type Chattel Mortgage Business Loan Asset type category Select Cars and…" at bounding box center [437, 124] width 495 height 374
type input "500"
click at [529, 213] on div "Summary Monthly payments $5,645.15 First instalment $5,645.15 Balloon $0.00 Net…" at bounding box center [556, 104] width 237 height 325
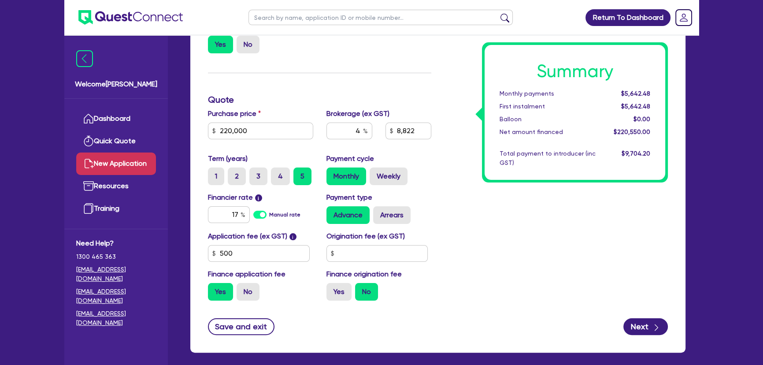
scroll to position [197, 0]
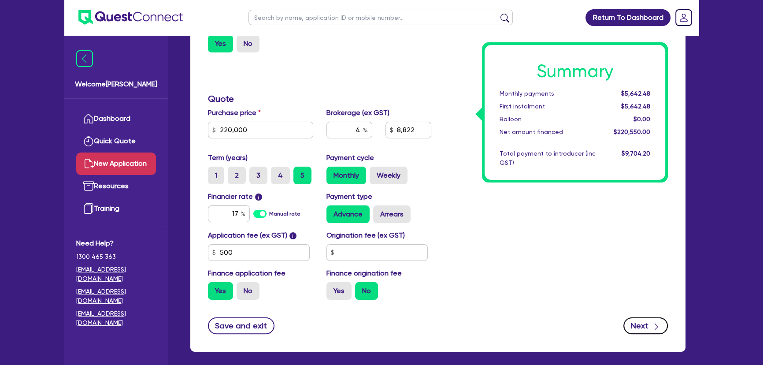
click at [646, 329] on button "Next" at bounding box center [646, 325] width 45 height 17
type input "8,822"
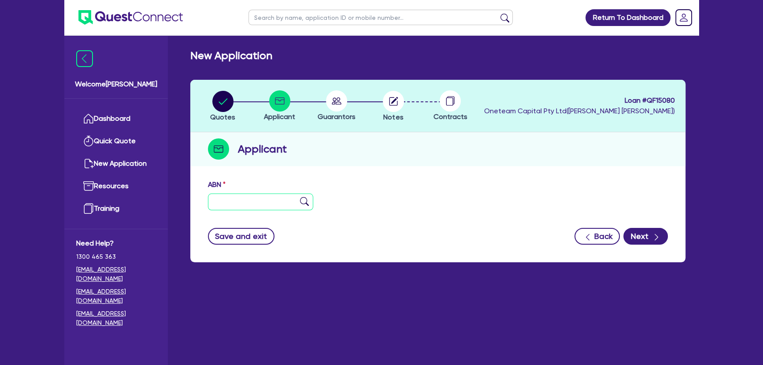
click at [263, 197] on input "text" at bounding box center [260, 201] width 105 height 17
click at [247, 205] on input "text" at bounding box center [260, 201] width 105 height 17
paste input "38 609 026 360"
type input "38 609 026 360"
click at [303, 200] on img at bounding box center [304, 201] width 9 height 9
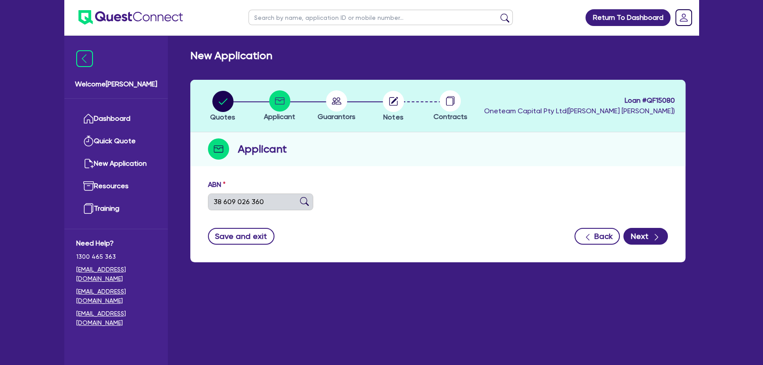
type input "PETER JAMES DESIGNER HOMES PTY LTD"
select select "COMPANY"
type input "29/10/2015"
type input "01/07/2019"
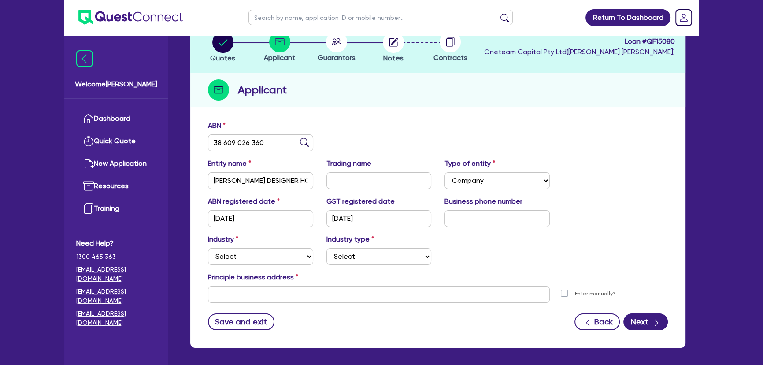
scroll to position [95, 0]
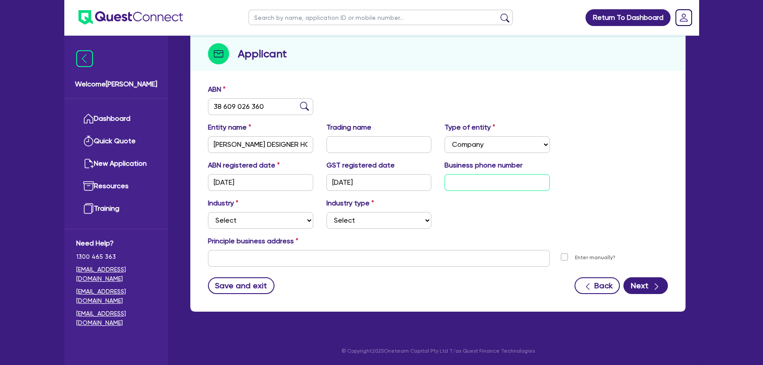
click at [522, 180] on input "text" at bounding box center [497, 182] width 105 height 17
click at [492, 189] on input "text" at bounding box center [497, 182] width 105 height 17
paste input "4 1268 5852"
type input "04 1268 5852"
click at [282, 225] on select "Select Accomodation & Food Services Administrative & Support Services Agricultu…" at bounding box center [260, 220] width 105 height 17
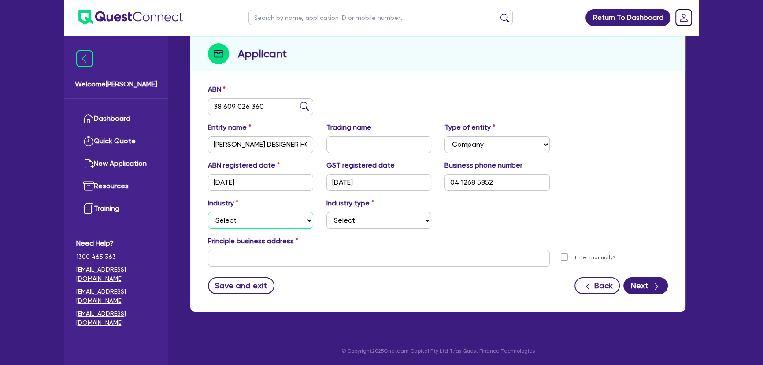
select select "BUILDING_CONSTRUCTION"
click at [208, 212] on select "Select Accomodation & Food Services Administrative & Support Services Agricultu…" at bounding box center [260, 220] width 105 height 17
click at [363, 223] on select "Select Trades People Providing Services Direct to Consumers Trades People Provi…" at bounding box center [379, 220] width 105 height 17
select select "BUSINESSES_CONSTRUCTION_SERVICES"
click at [327, 212] on select "Select Trades People Providing Services Direct to Consumers Trades People Provi…" at bounding box center [379, 220] width 105 height 17
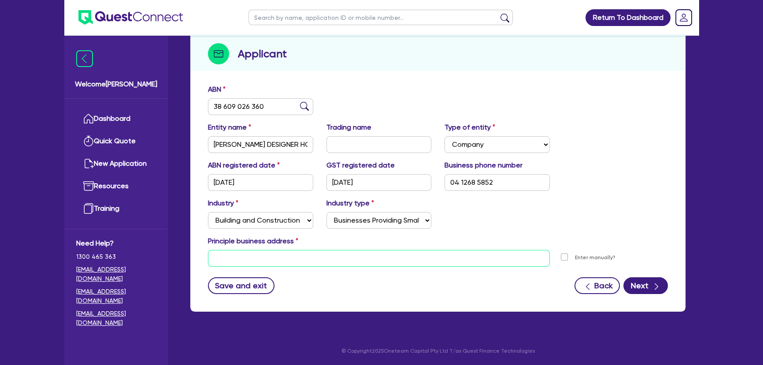
click at [304, 255] on input "text" at bounding box center [379, 258] width 342 height 17
click at [587, 236] on div "Principle business address" at bounding box center [437, 243] width 473 height 14
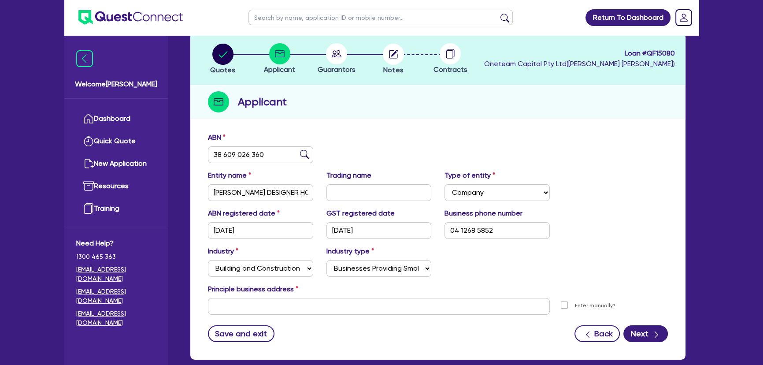
scroll to position [0, 0]
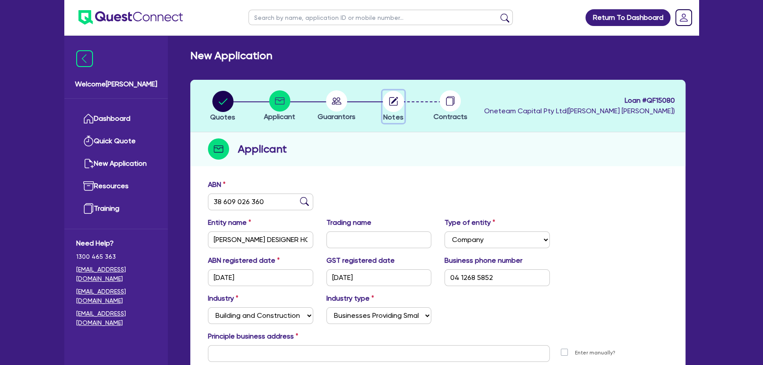
click at [392, 111] on button "Notes" at bounding box center [394, 106] width 22 height 33
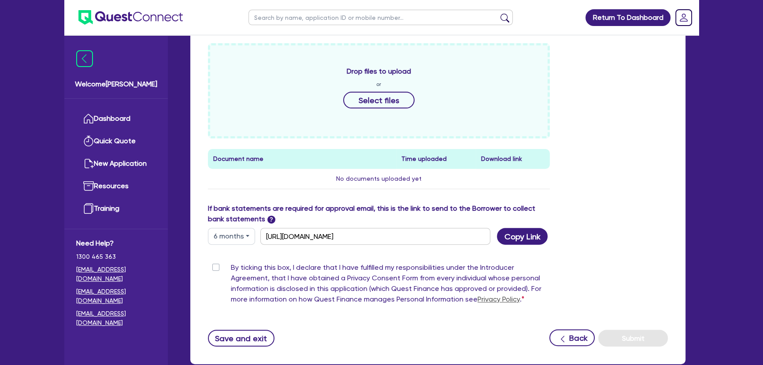
scroll to position [401, 0]
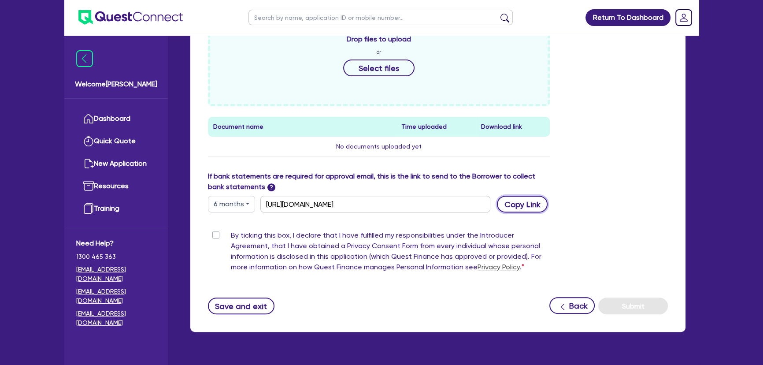
click at [528, 202] on button "Copy Link" at bounding box center [522, 204] width 51 height 17
click at [234, 209] on button "6 months" at bounding box center [231, 204] width 47 height 17
click at [236, 256] on link "12 months" at bounding box center [243, 257] width 70 height 16
type input "https://scv.bankstatements.com.au/QUSF-QF15080"
click at [536, 204] on button "Copy Link" at bounding box center [522, 204] width 51 height 17
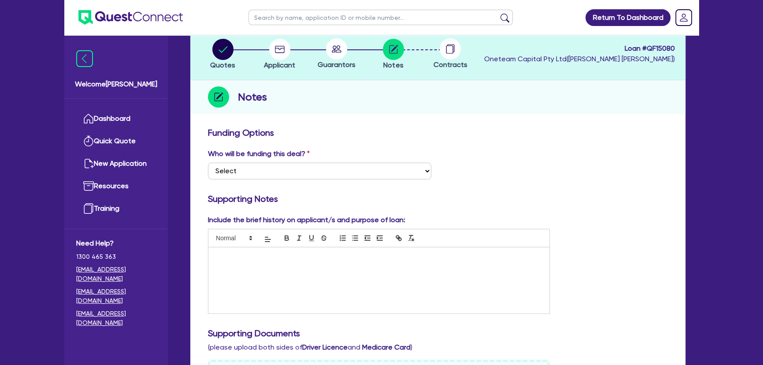
scroll to position [0, 0]
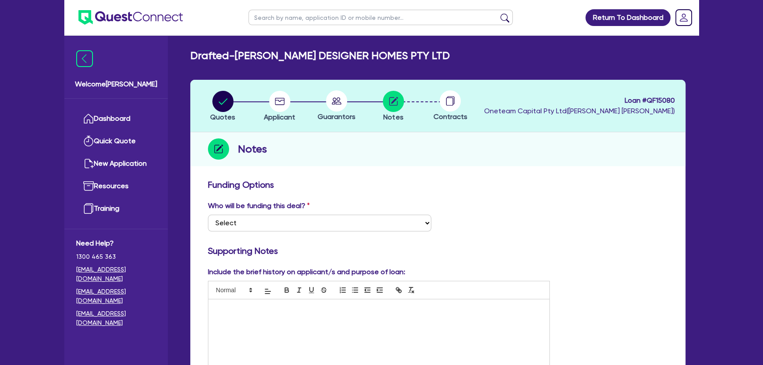
click at [142, 18] on img at bounding box center [130, 17] width 104 height 15
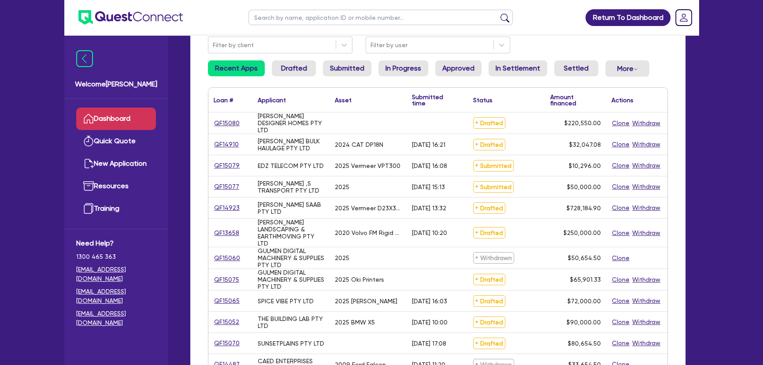
scroll to position [80, 0]
click at [229, 281] on link "QF15075" at bounding box center [227, 278] width 26 height 10
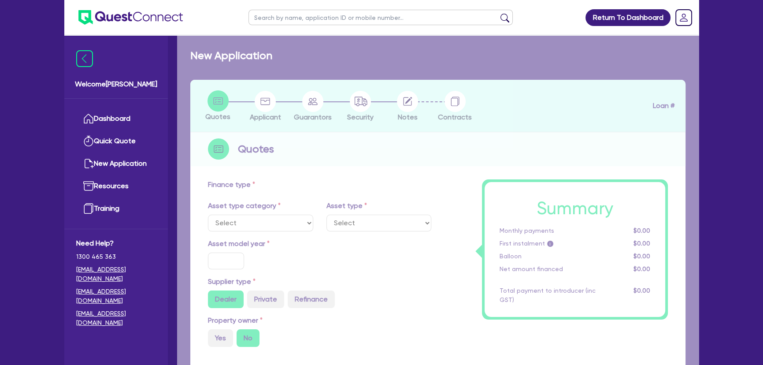
select select "SECONDARY_ASSETS"
type input "2025"
radio input "true"
type input "65,081.83"
type input "5"
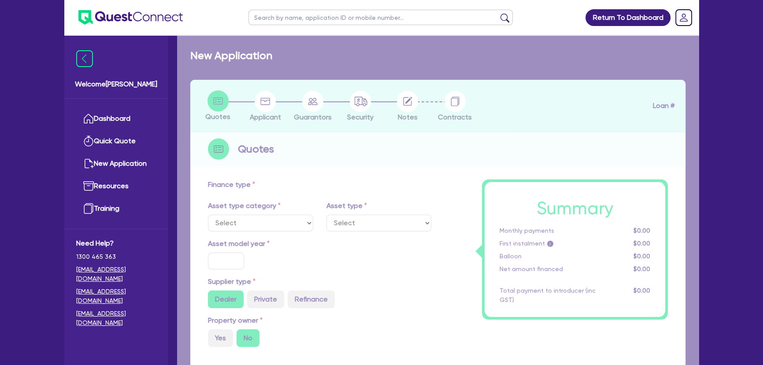
type input "3,295.07"
type input "9.5"
type input "745"
select select "PRINTING_AND_PACKAGING_EQUIPMENT"
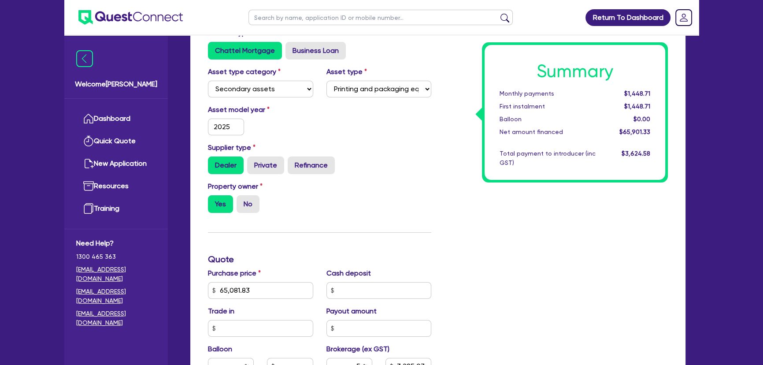
scroll to position [160, 0]
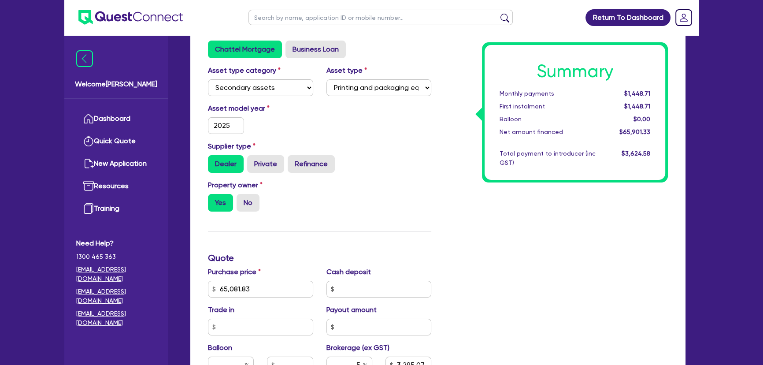
click at [511, 256] on div "Summary Monthly payments $1,448.71 First instalment $1,448.71 Balloon $0.00 Net…" at bounding box center [556, 283] width 237 height 515
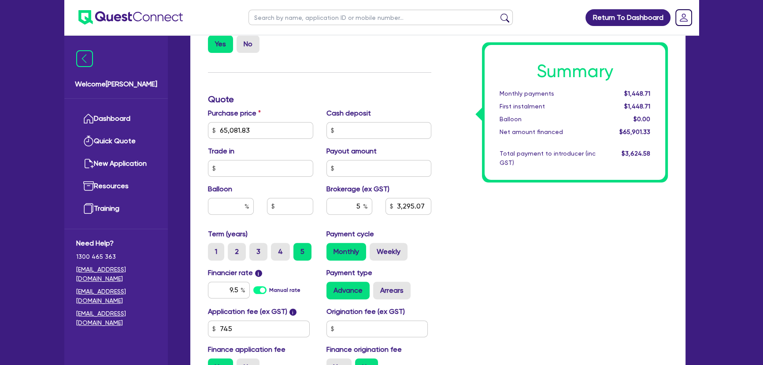
scroll to position [320, 0]
